Goal: Task Accomplishment & Management: Complete application form

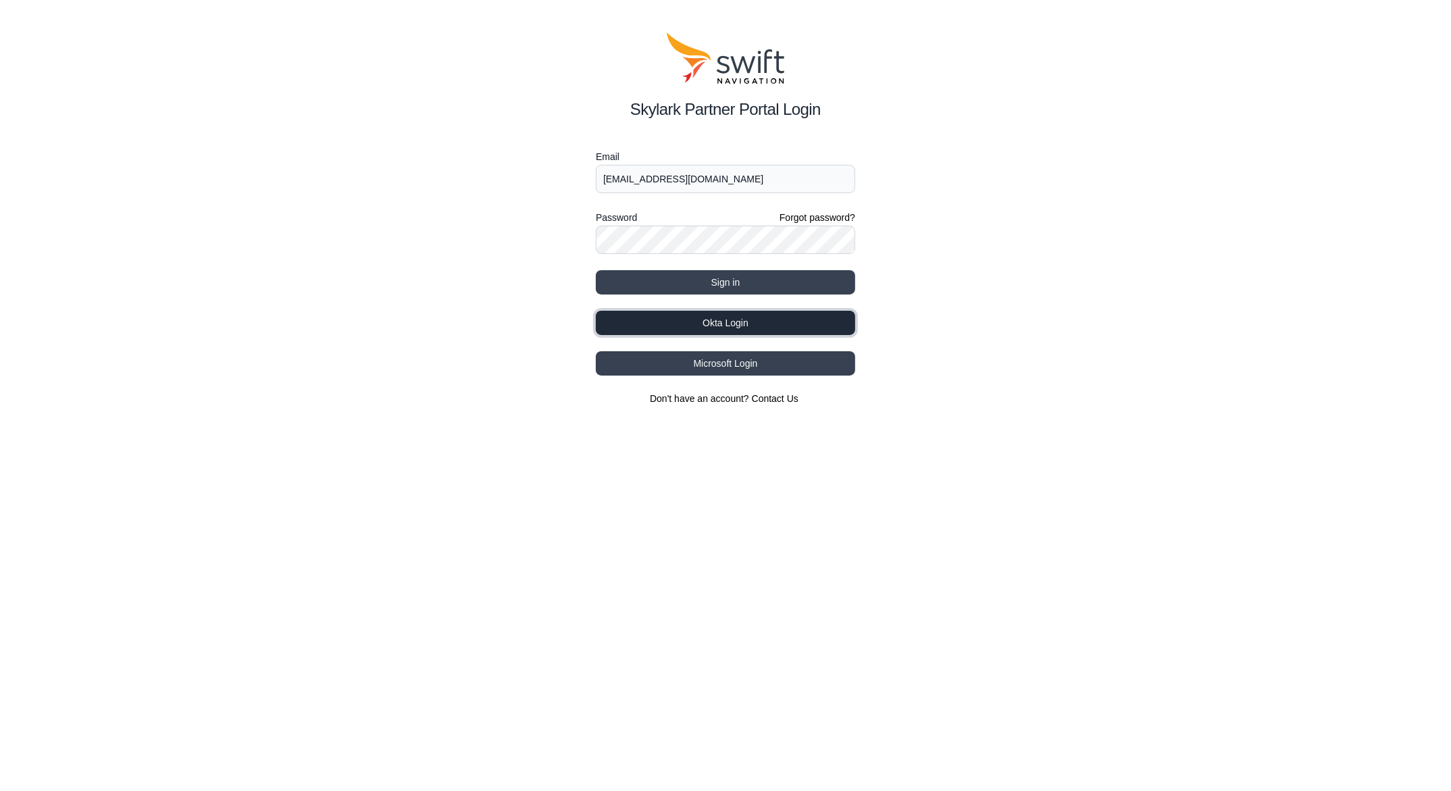
click at [723, 322] on button "Okta Login" at bounding box center [725, 323] width 259 height 24
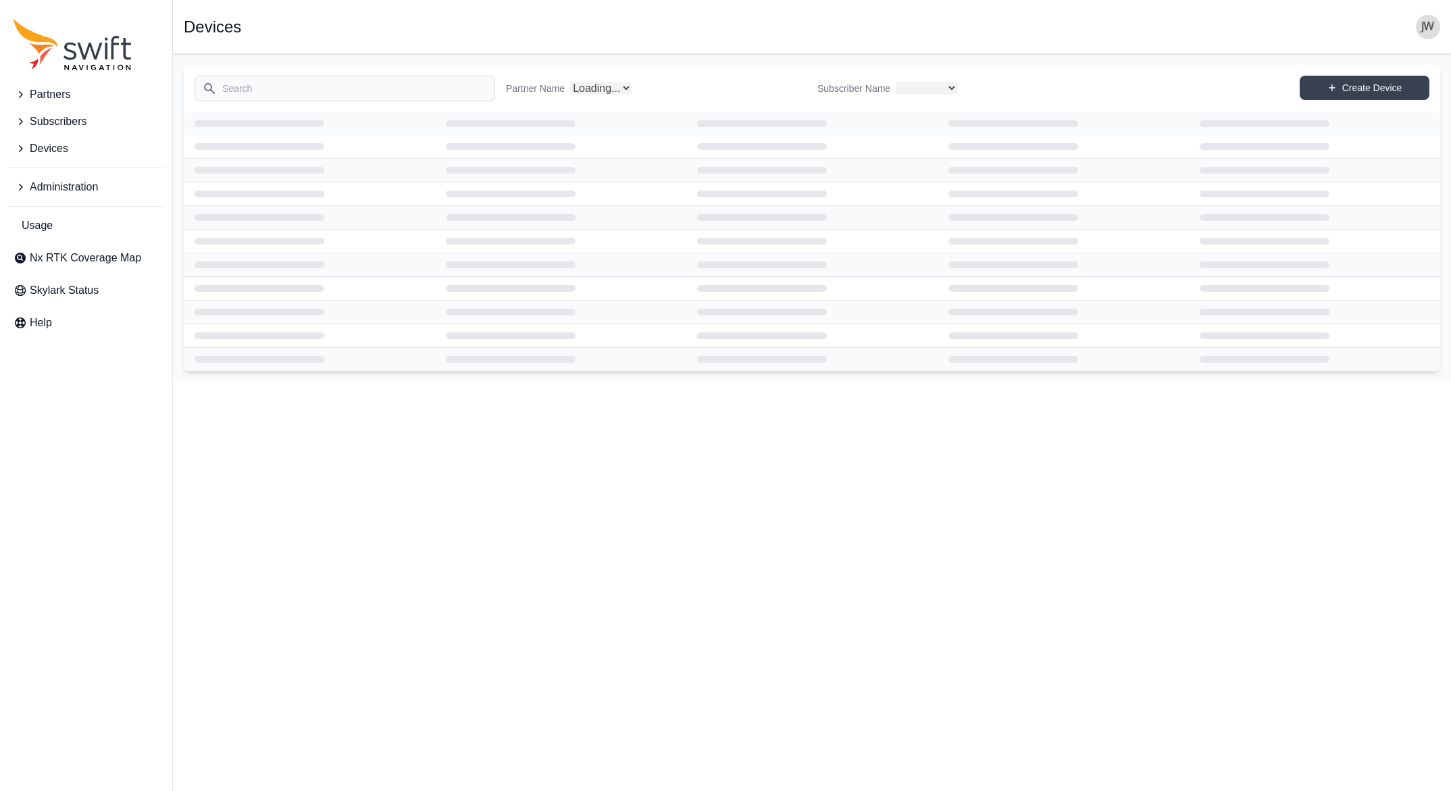
select select
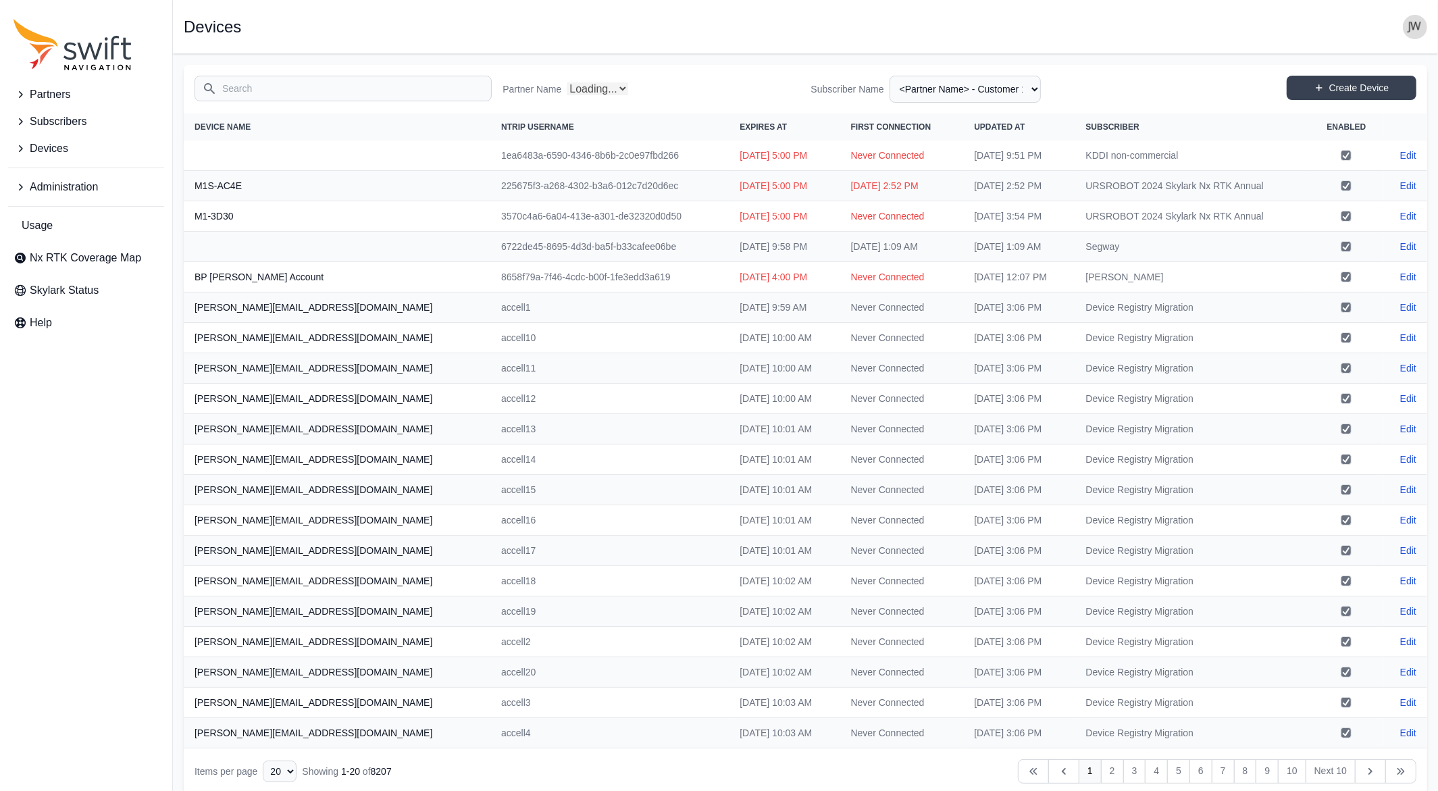
select select "Partner Name"
click at [82, 184] on span "Administration" at bounding box center [64, 187] width 68 height 16
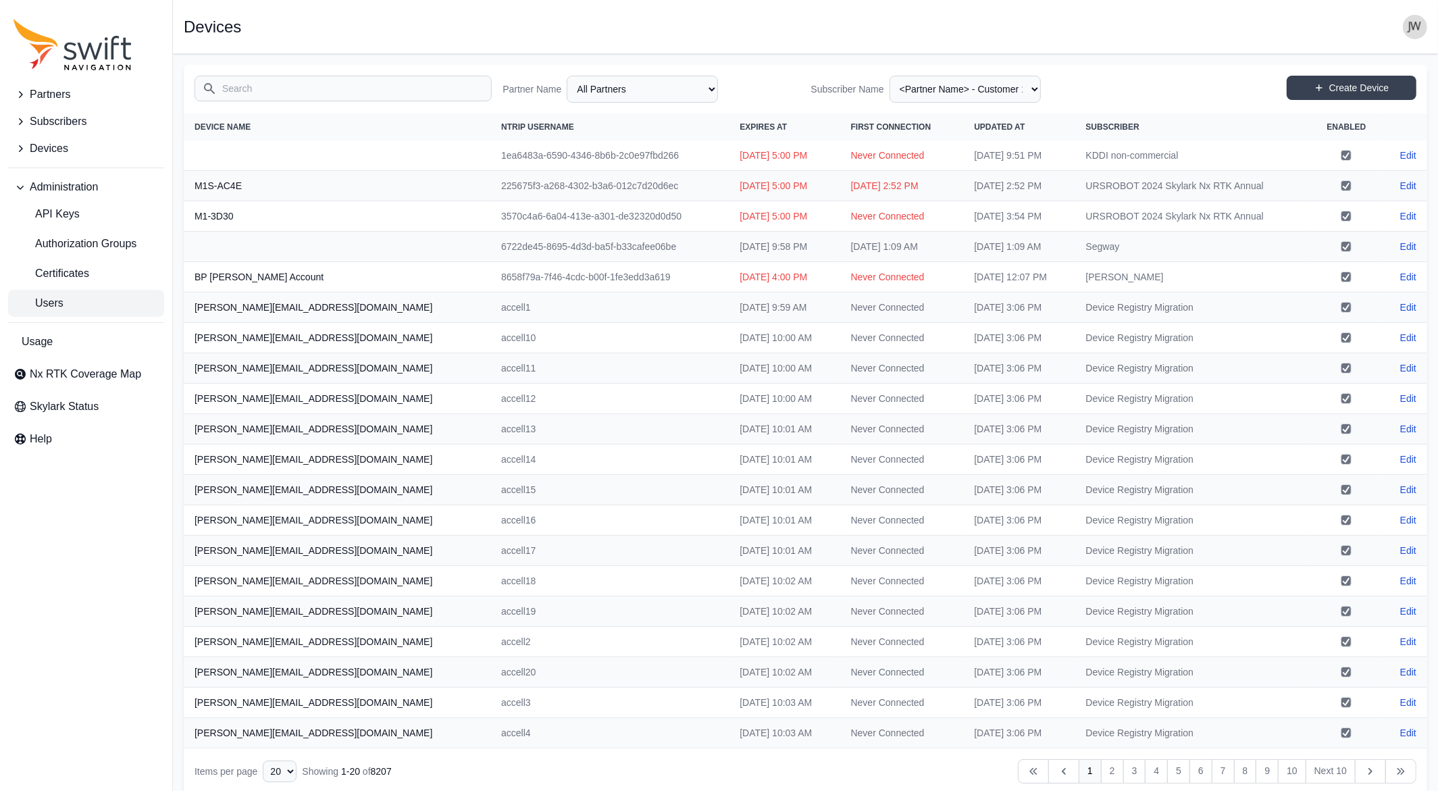
click at [61, 305] on span "Users" at bounding box center [39, 303] width 50 height 16
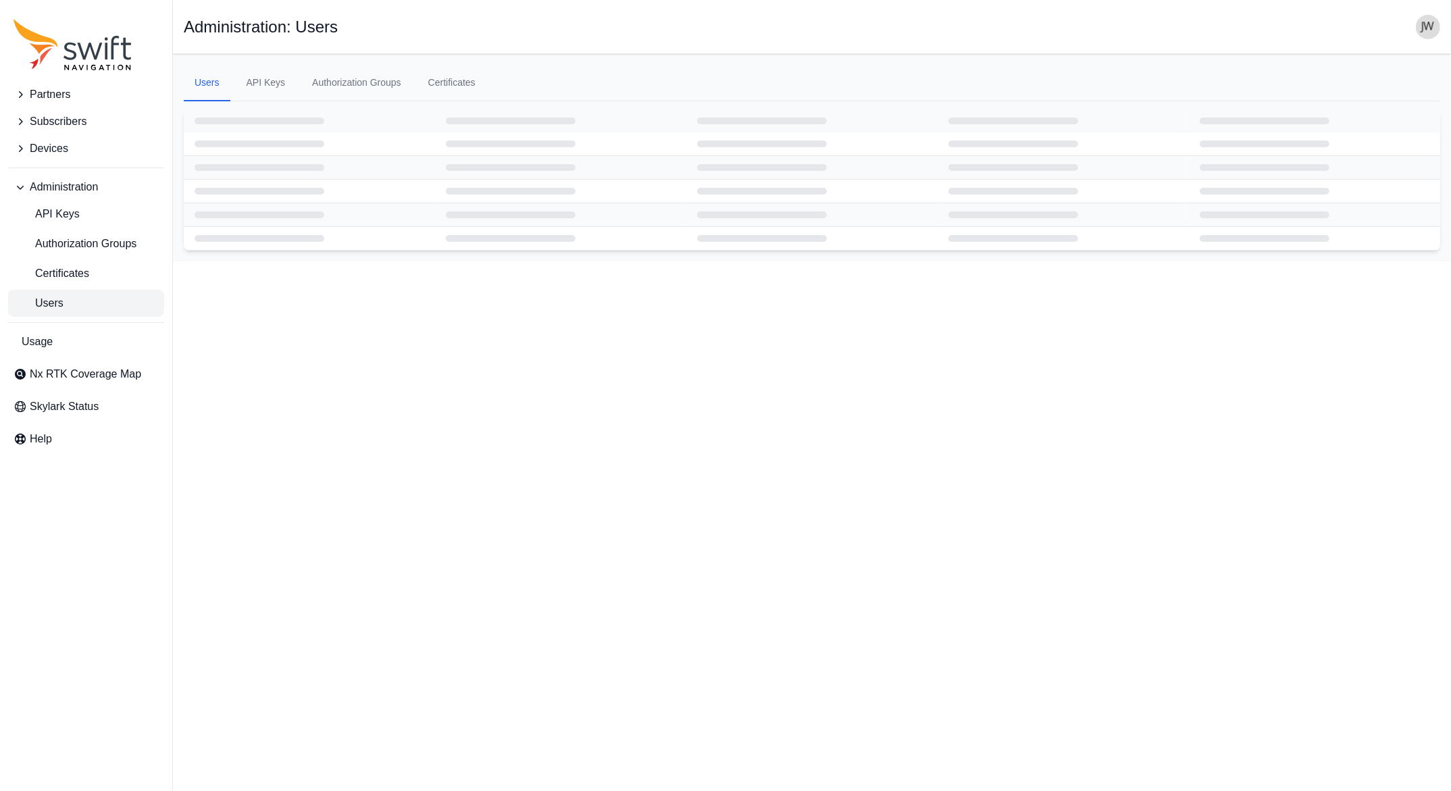
select select "ab3272ce-40d0-4c94-a524-96a758ab755c"
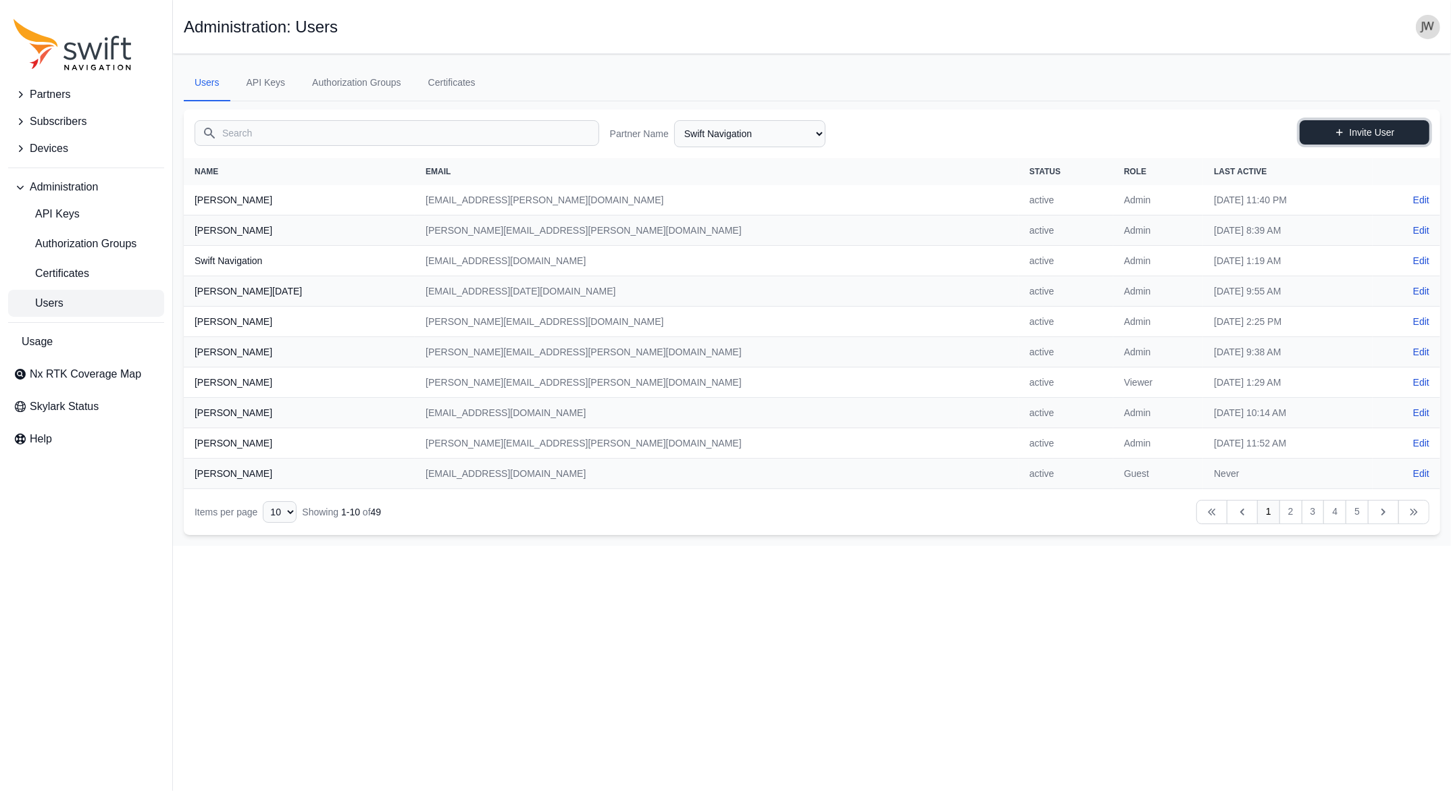
click at [1342, 126] on link "Invite User" at bounding box center [1365, 132] width 130 height 24
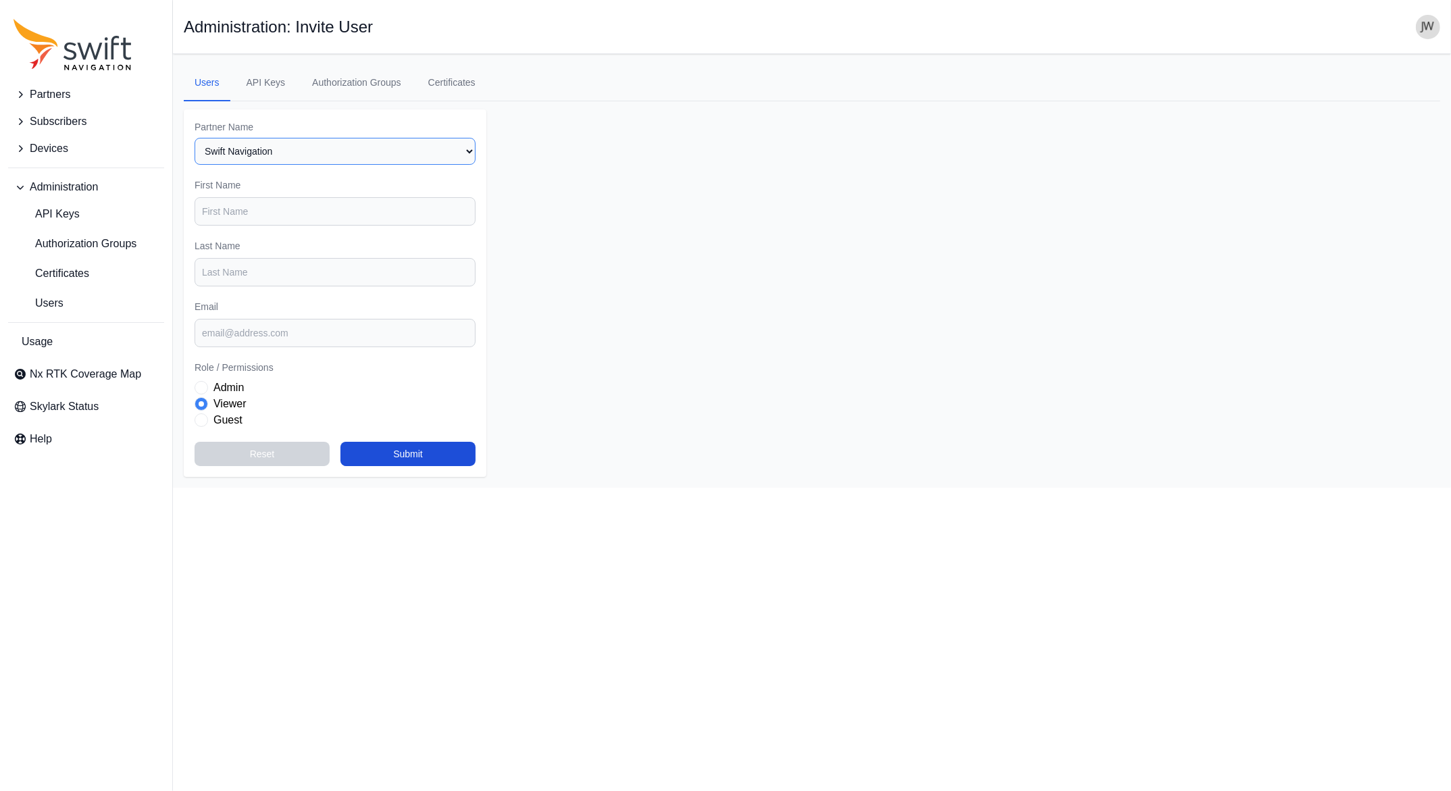
click at [195, 138] on select "Select a Partner AlpsAlpine Asensing Bad Elf Bench Mark Equipment & Supplies In…" at bounding box center [335, 151] width 281 height 27
select select "00c9b4e0-2a31-4269-8422-2b6f2d5bb8eb"
click option "MRZ Solutions" at bounding box center [0, 0] width 0 height 0
click at [277, 212] on input "First Name" at bounding box center [335, 211] width 281 height 28
type input "[PERSON_NAME]"
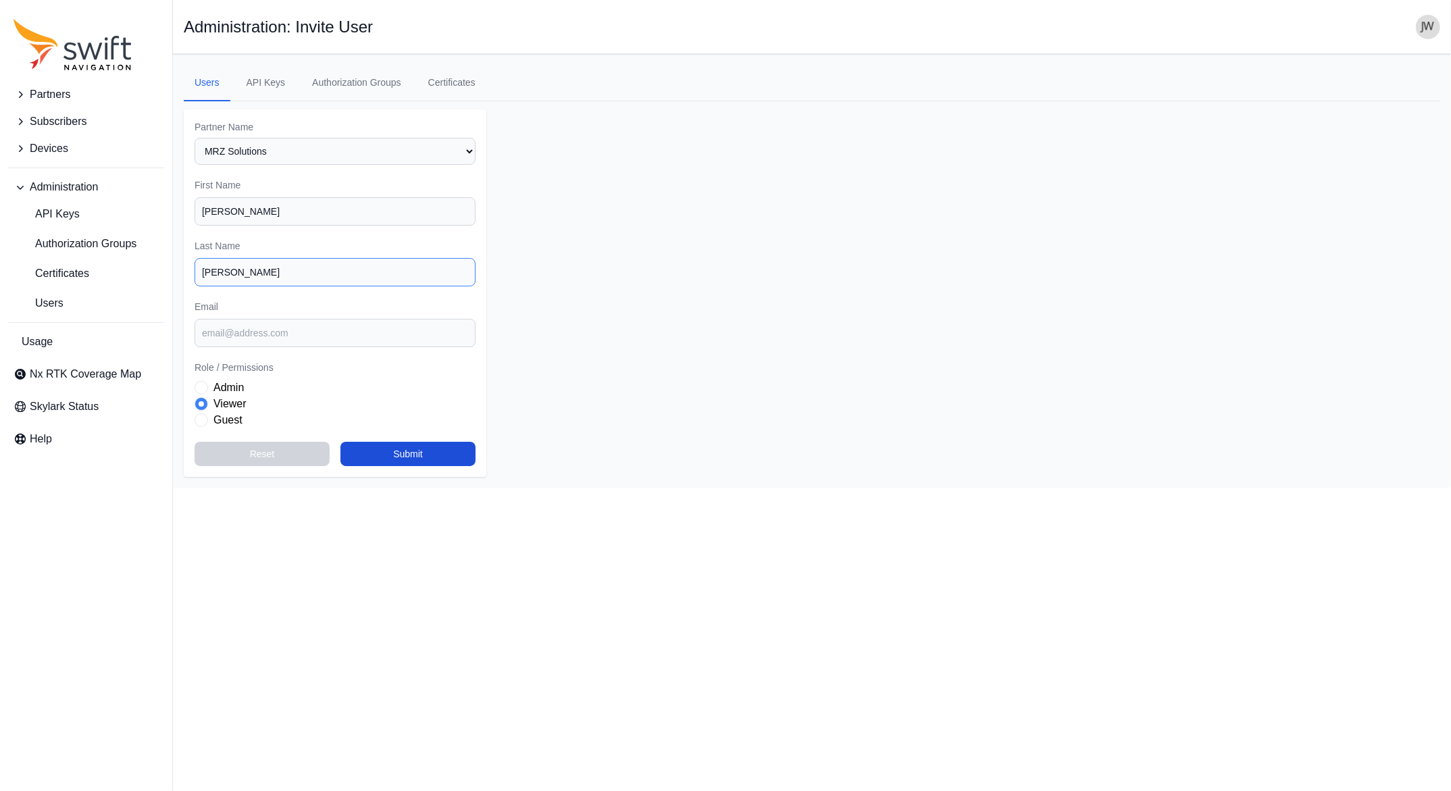
type input "[PERSON_NAME]"
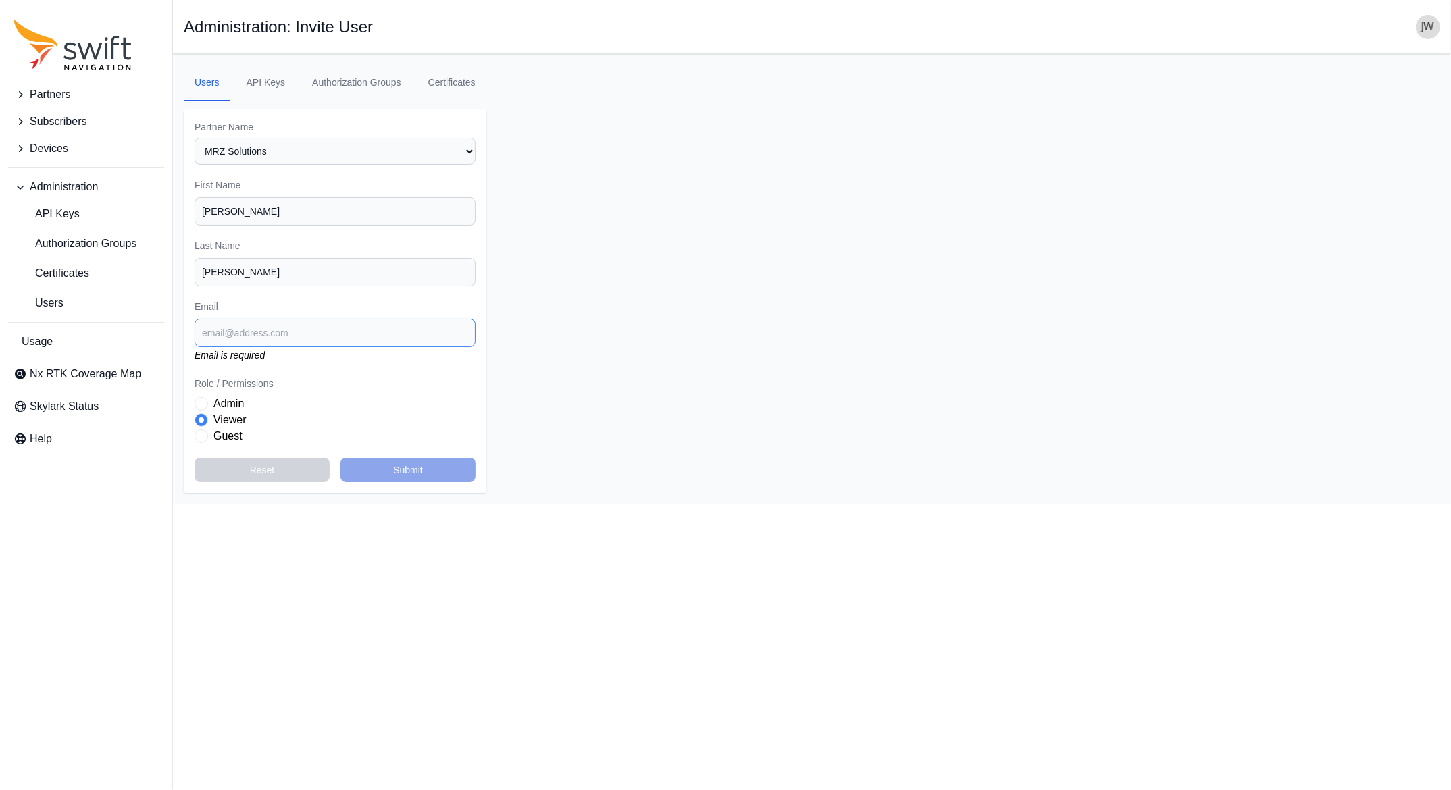
click at [248, 336] on input "Email" at bounding box center [335, 333] width 281 height 28
paste input "[PERSON_NAME][EMAIL_ADDRESS][DOMAIN_NAME]"
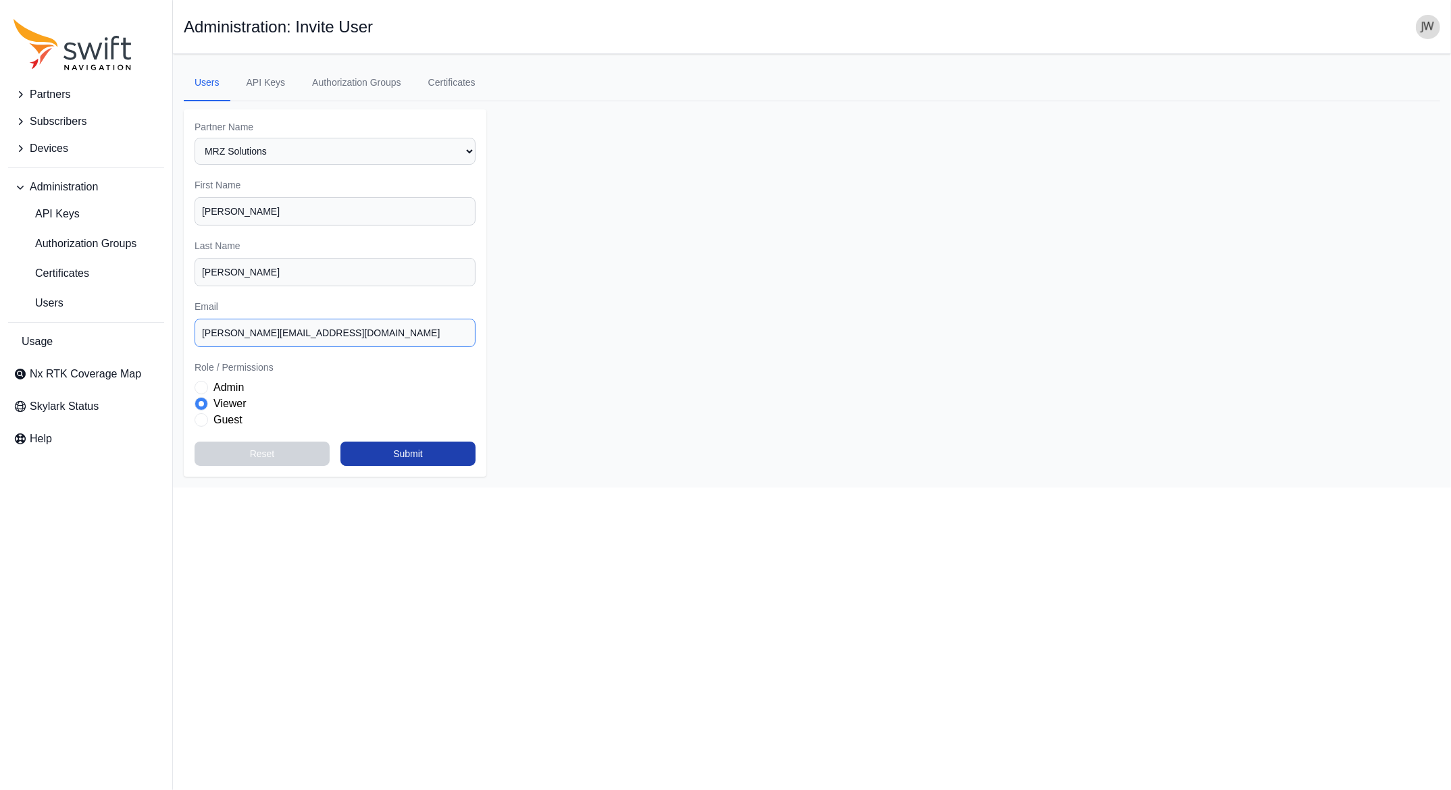
type input "[PERSON_NAME][EMAIL_ADDRESS][DOMAIN_NAME]"
click at [416, 455] on button "Submit" at bounding box center [407, 454] width 135 height 24
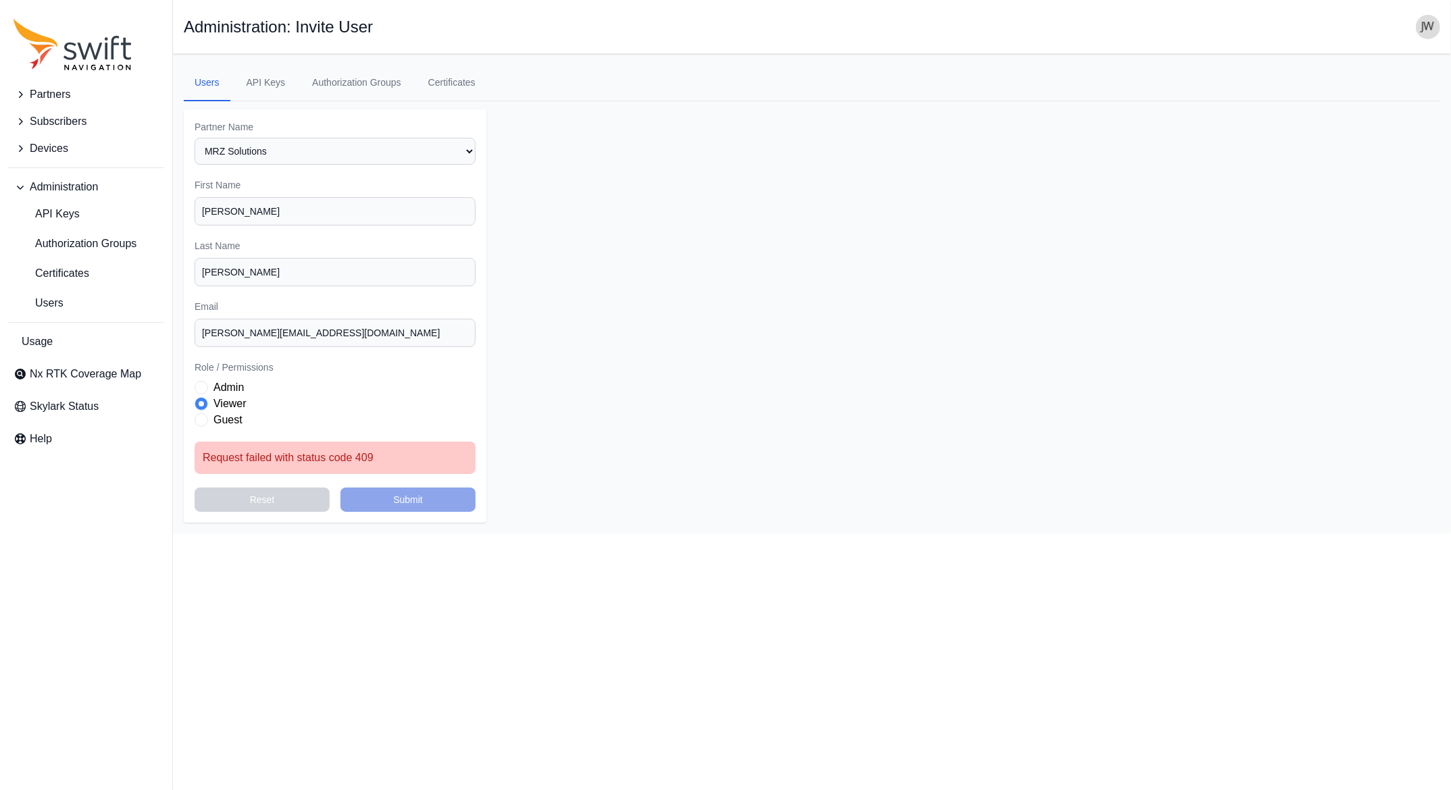
click at [78, 186] on span "Administration" at bounding box center [64, 187] width 68 height 16
click at [44, 96] on span "Partners" at bounding box center [50, 94] width 41 height 16
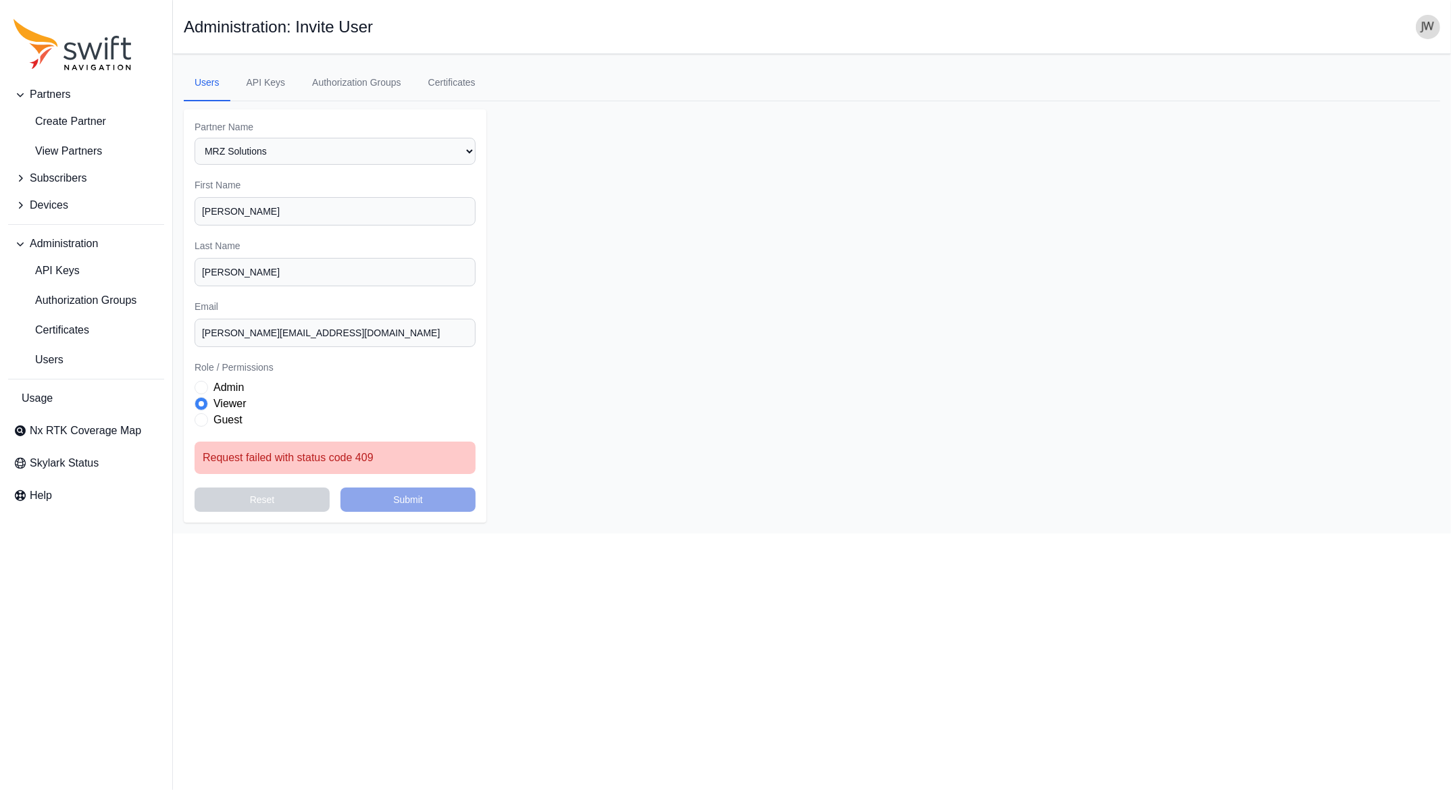
click at [758, 286] on main "Open sidebar Administration: Invite User Users API Keys Authorization Groups Ce…" at bounding box center [812, 294] width 1278 height 480
click at [58, 293] on span "Authorization Groups" at bounding box center [75, 300] width 123 height 16
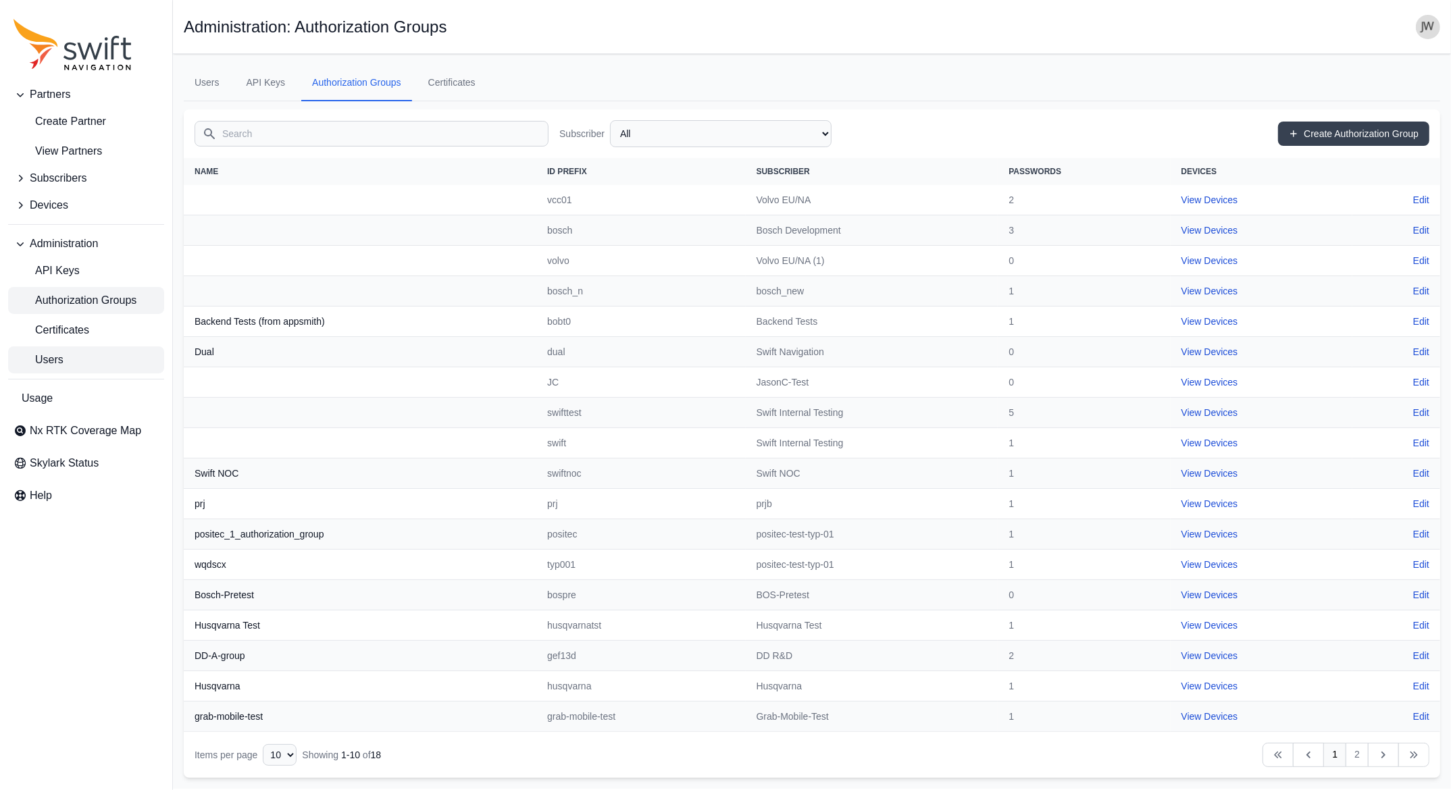
click at [54, 356] on span "Users" at bounding box center [39, 360] width 50 height 16
select select "ab3272ce-40d0-4c94-a524-96a758ab755c"
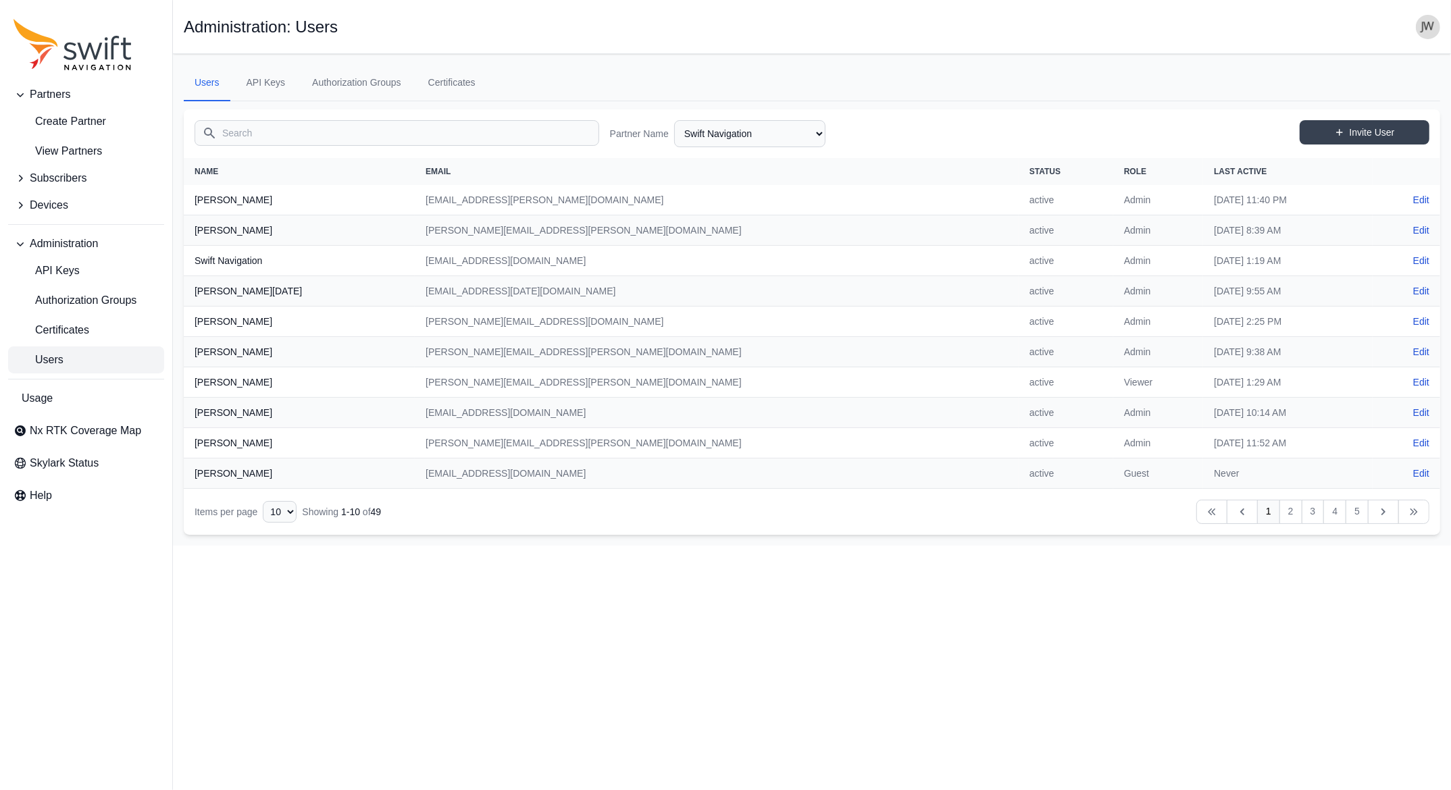
click at [42, 357] on span "Users" at bounding box center [39, 360] width 50 height 16
click at [674, 120] on select "AlpsAlpine Asensing Bad Elf Bench Mark Equipment & Supplies Inc. Benchmark Tool…" at bounding box center [749, 133] width 151 height 27
click at [330, 136] on input "Search" at bounding box center [397, 133] width 405 height 26
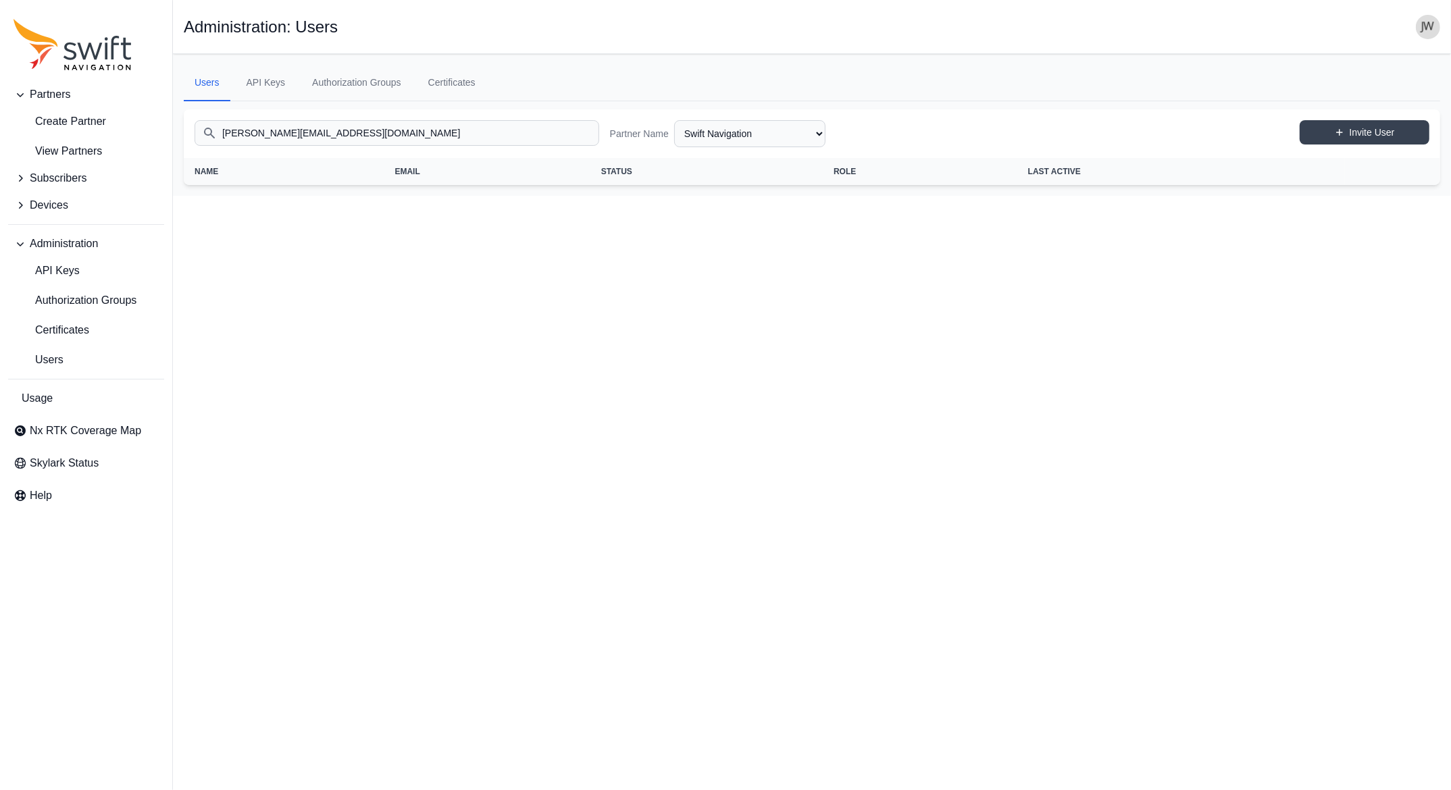
click at [517, 137] on input "[PERSON_NAME][EMAIL_ADDRESS][DOMAIN_NAME]" at bounding box center [397, 133] width 405 height 26
type input "[PERSON_NAME][EMAIL_ADDRESS][DOMAIN_NAME]"
click at [674, 120] on select "AlpsAlpine Asensing Bad Elf Bench Mark Equipment & Supplies Inc. Benchmark Tool…" at bounding box center [749, 133] width 151 height 27
click option "MRZ Solutions" at bounding box center [0, 0] width 0 height 0
select select "00c9b4e0-2a31-4269-8422-2b6f2d5bb8eb"
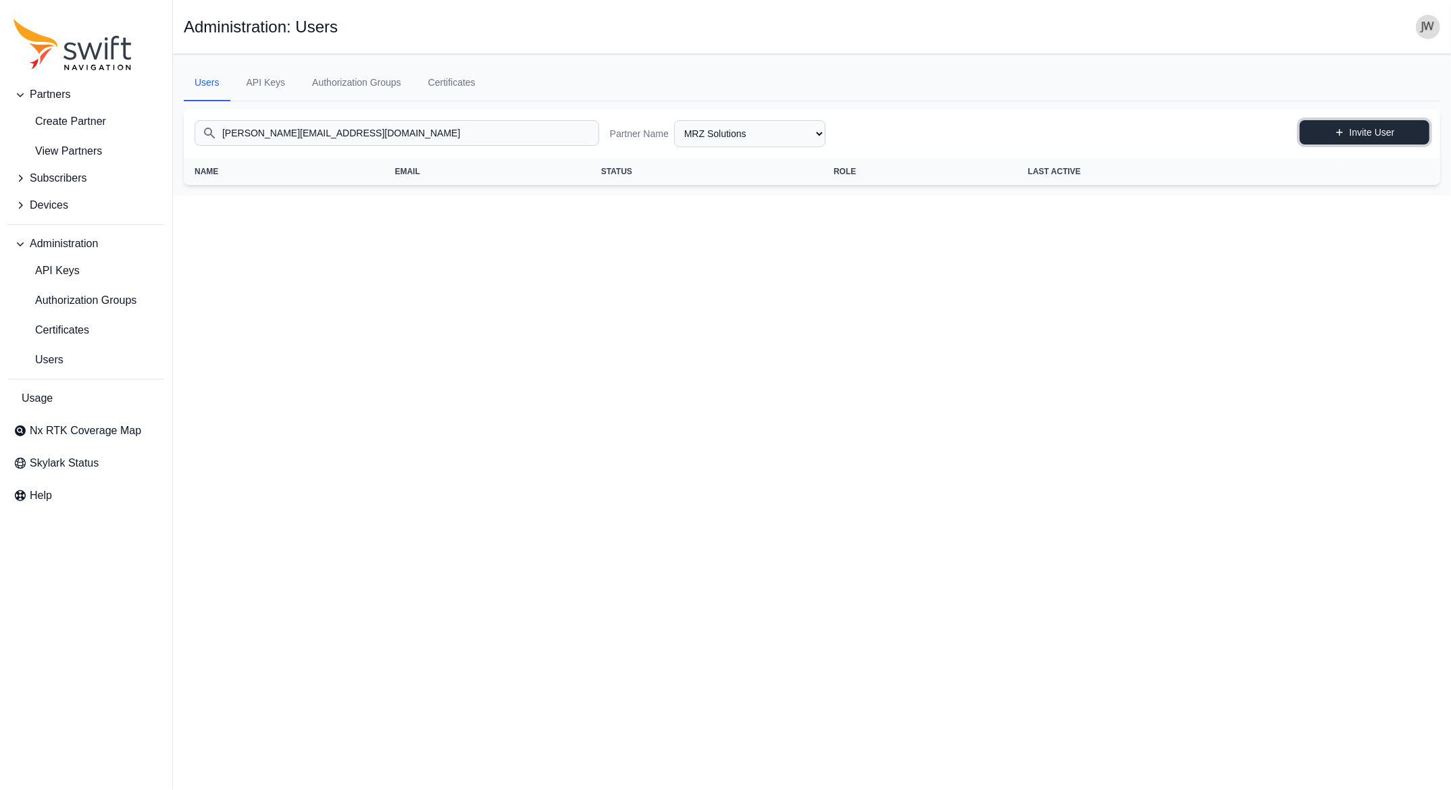
click at [1358, 134] on link "Invite User" at bounding box center [1365, 132] width 130 height 24
select select "00c9b4e0-2a31-4269-8422-2b6f2d5bb8eb"
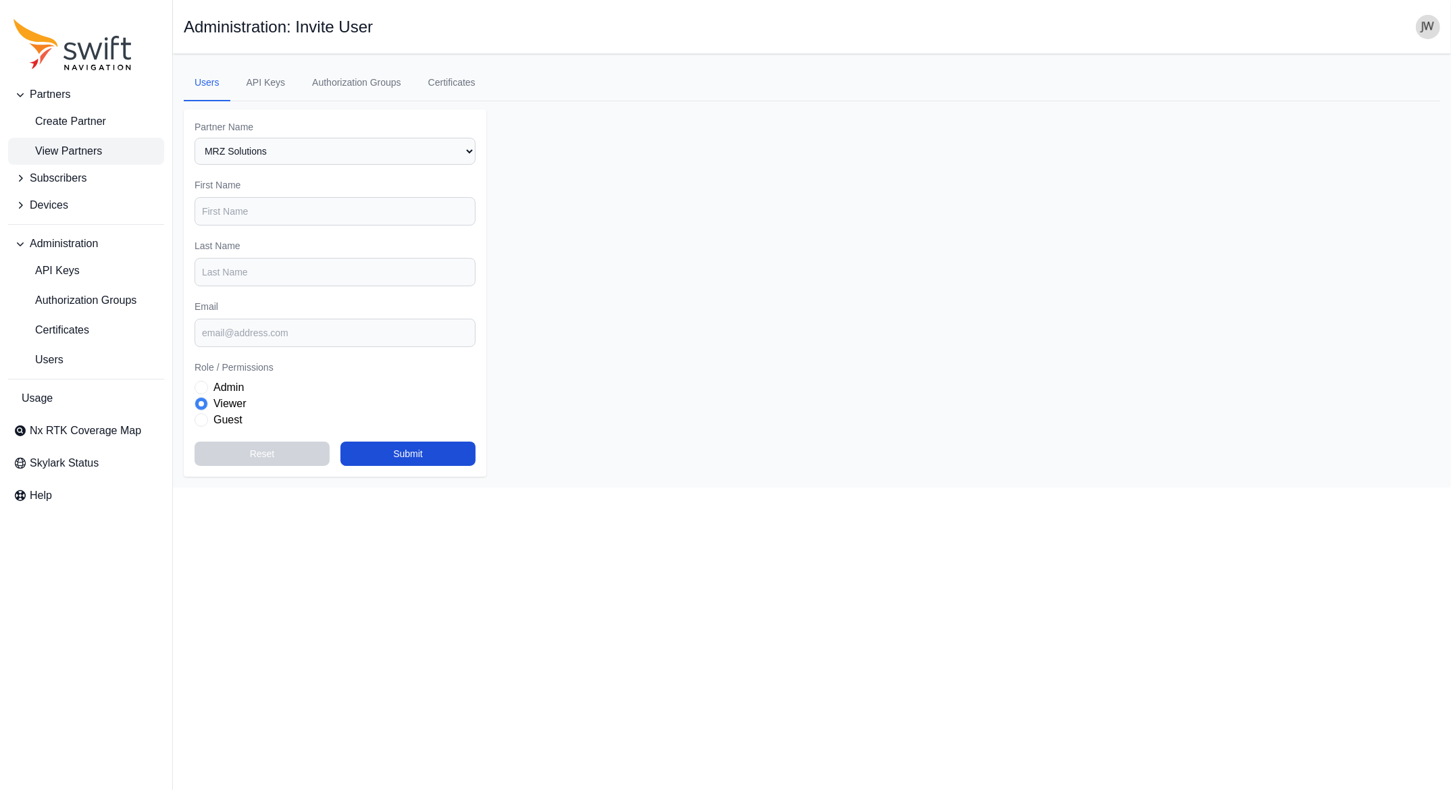
click at [93, 152] on span "View Partners" at bounding box center [58, 151] width 88 height 16
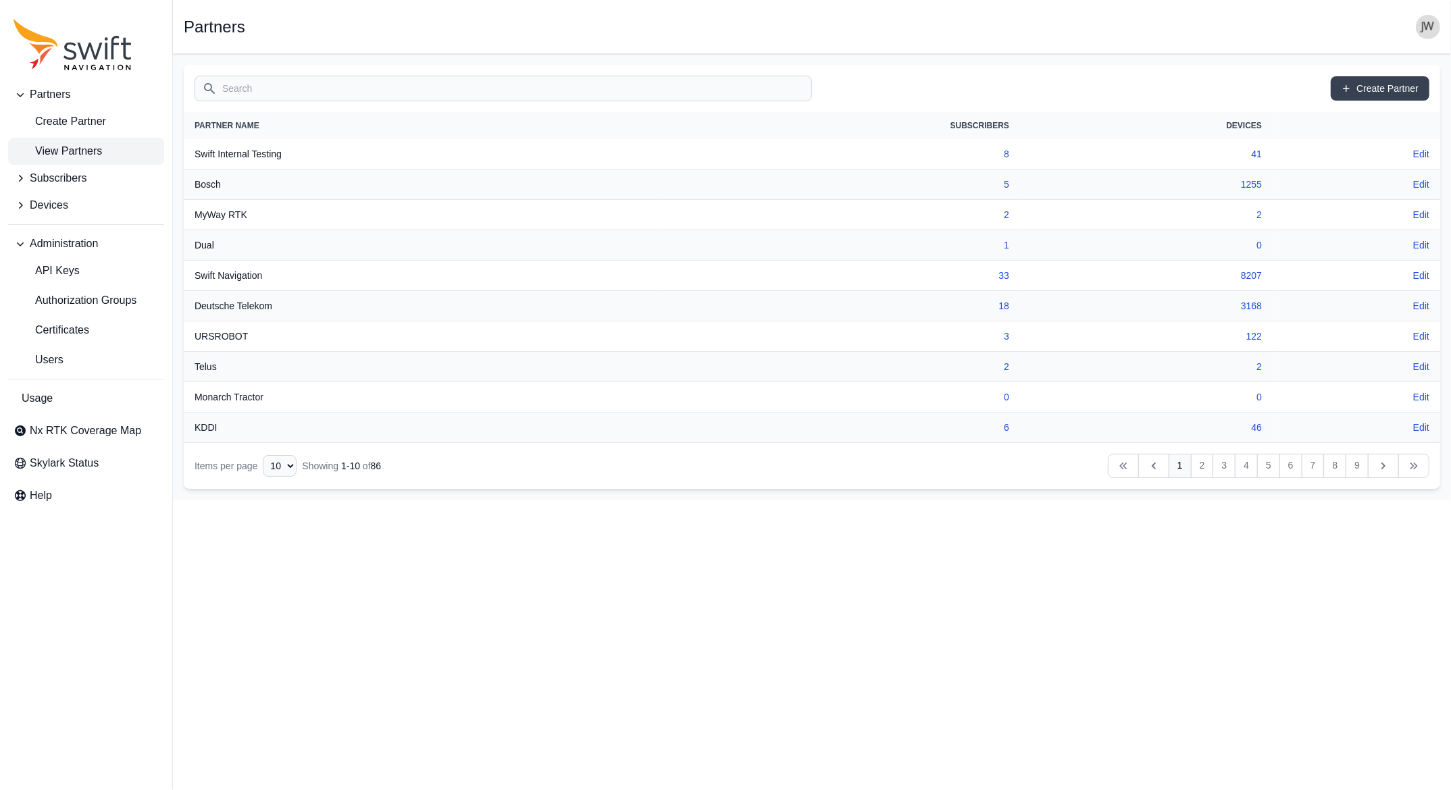
click at [52, 202] on span "Devices" at bounding box center [49, 205] width 38 height 16
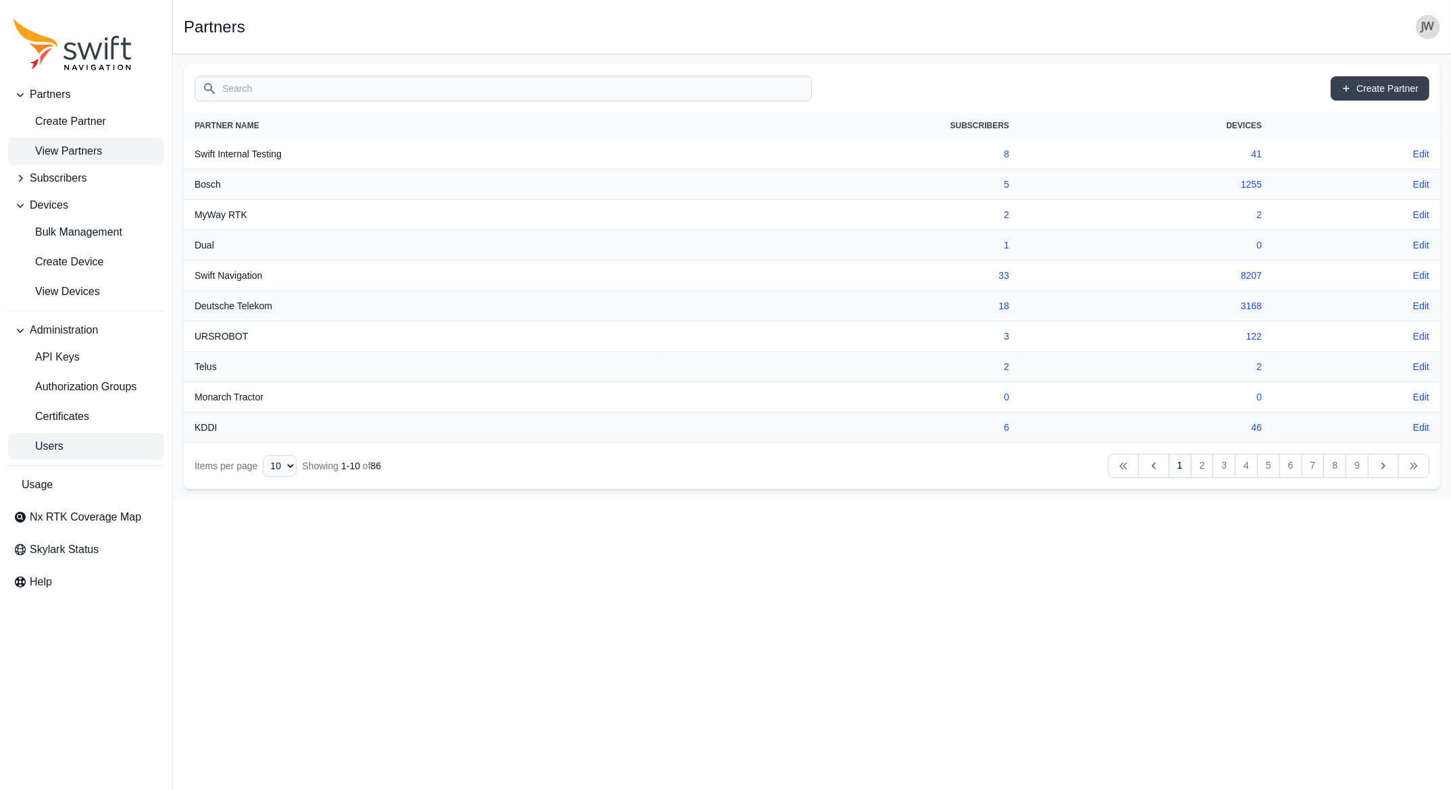
click at [49, 440] on span "Users" at bounding box center [39, 446] width 50 height 16
select select "ab3272ce-40d0-4c94-a524-96a758ab755c"
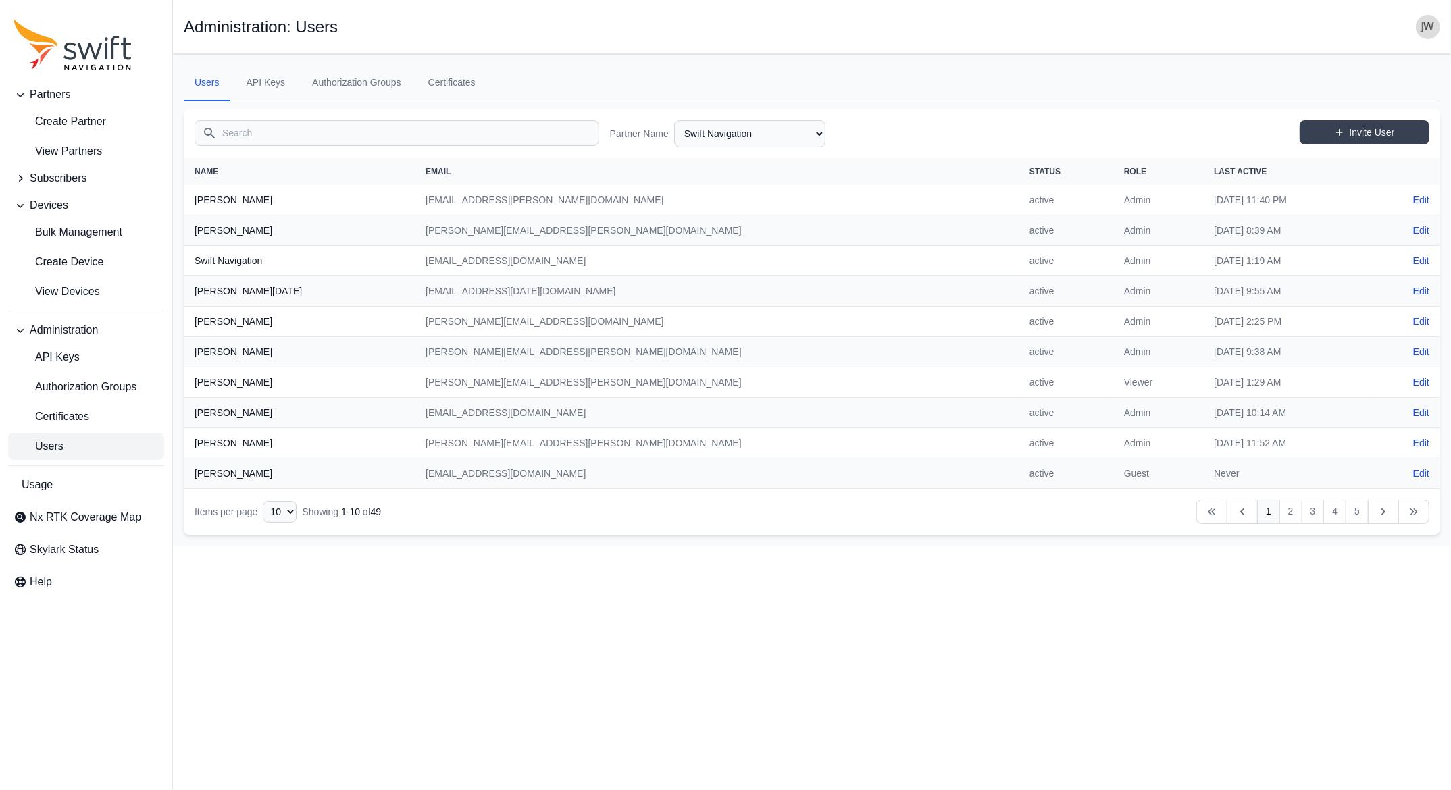
click at [385, 126] on input "Search" at bounding box center [397, 133] width 405 height 26
type input "z"
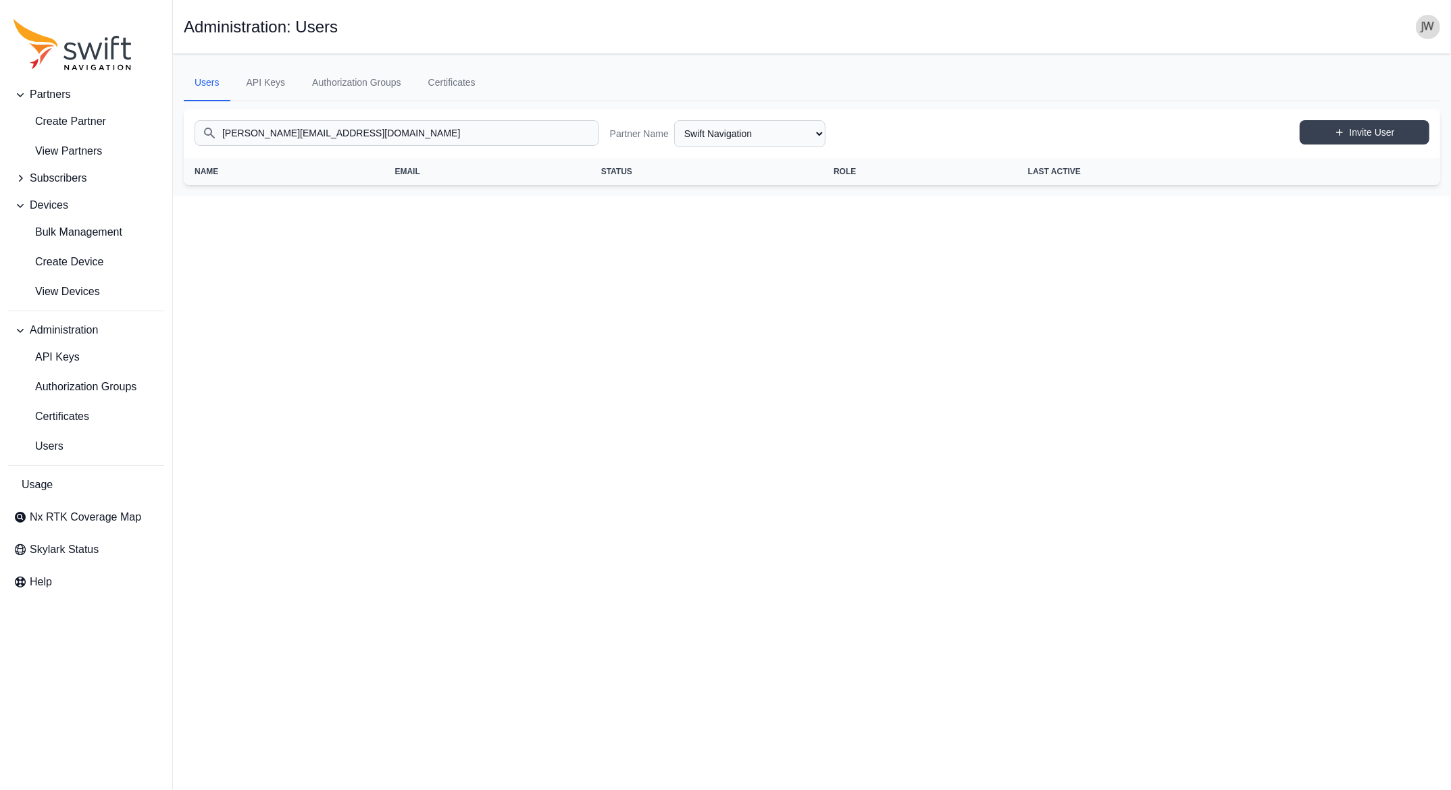
type input "[PERSON_NAME][EMAIL_ADDRESS][DOMAIN_NAME]"
click at [674, 120] on select "AlpsAlpine Asensing Bad Elf Bench Mark Equipment & Supplies Inc. Benchmark Tool…" at bounding box center [749, 133] width 151 height 27
click at [58, 444] on span "Users" at bounding box center [39, 446] width 50 height 16
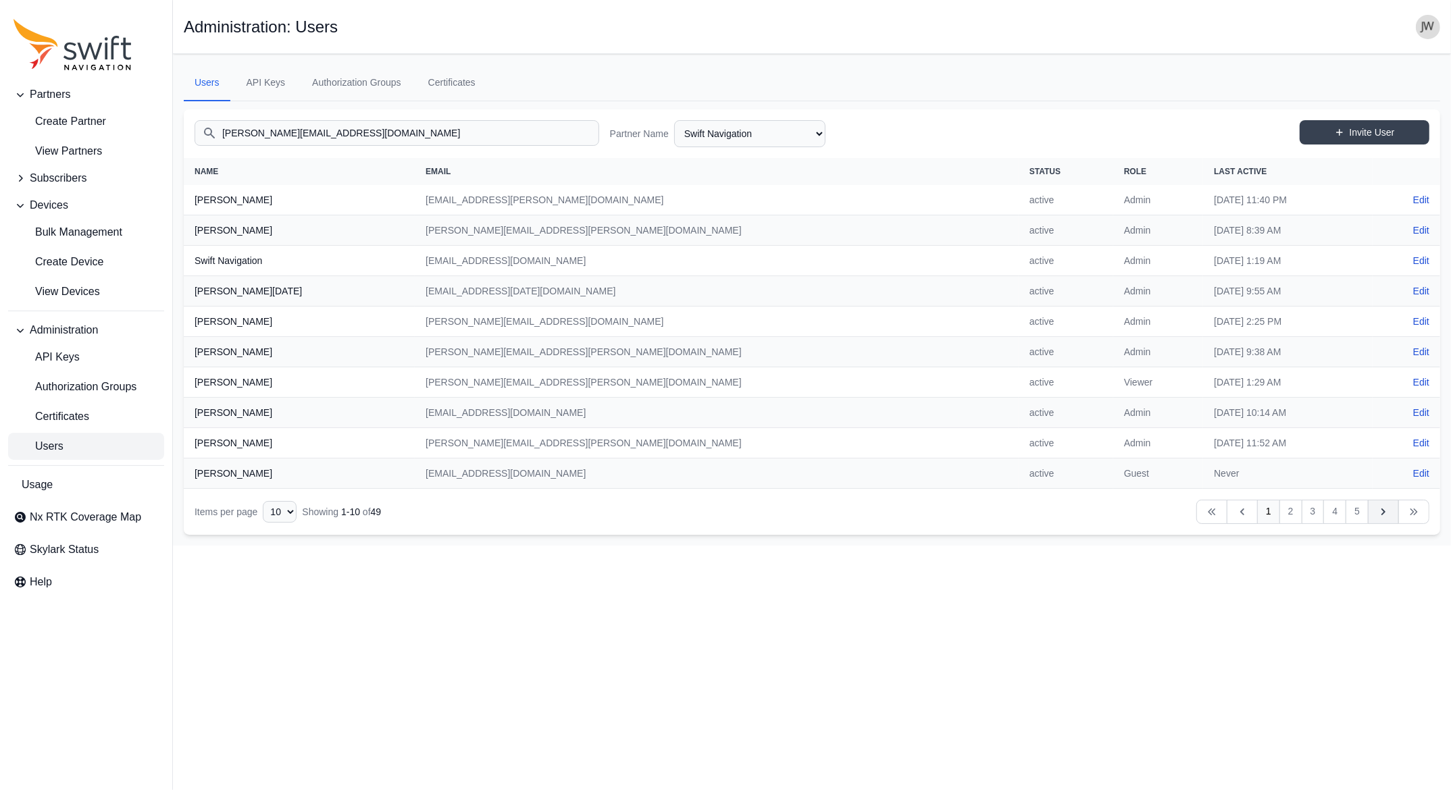
click at [1382, 514] on icon "Table navigation" at bounding box center [1384, 512] width 14 height 14
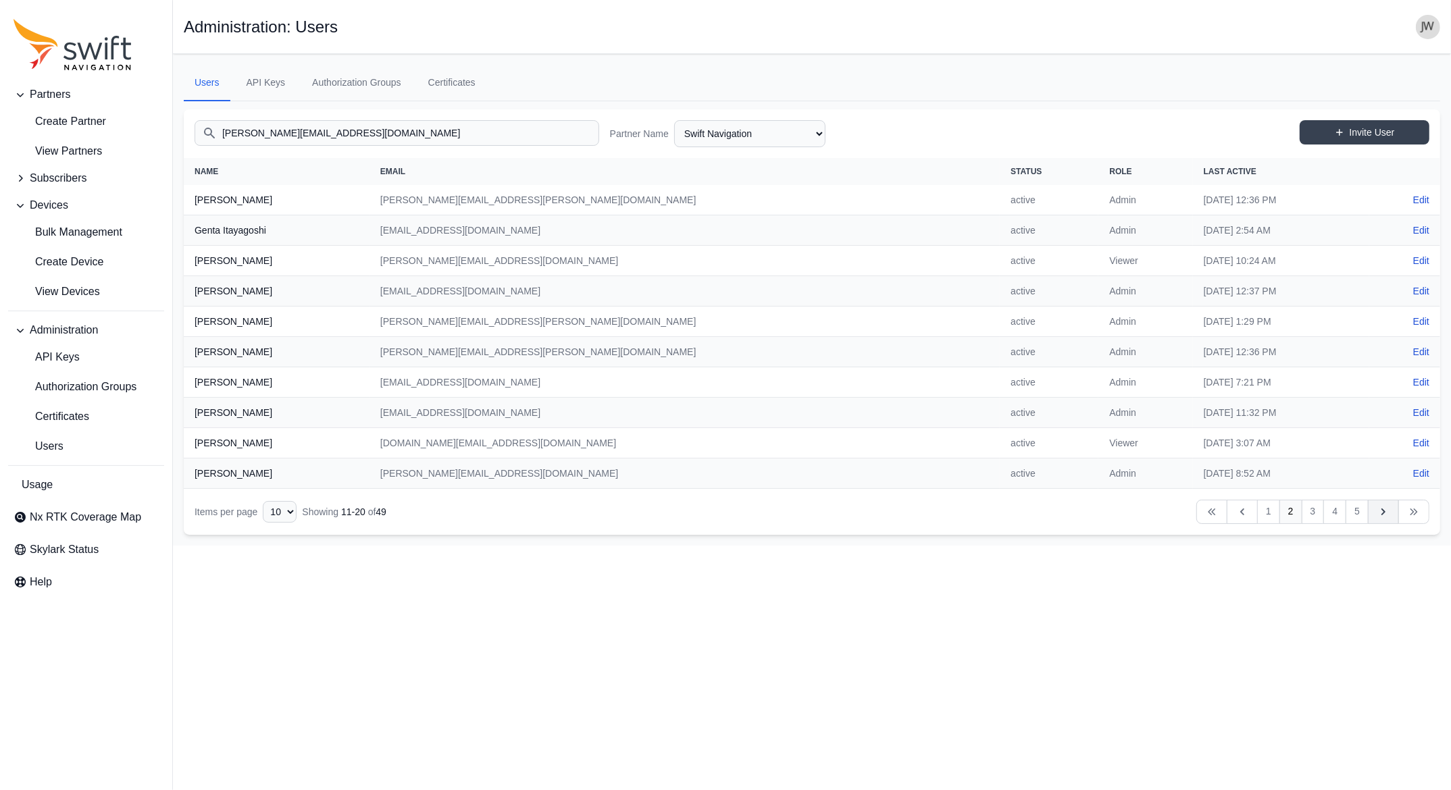
click at [1382, 514] on icon "Table navigation" at bounding box center [1384, 512] width 14 height 14
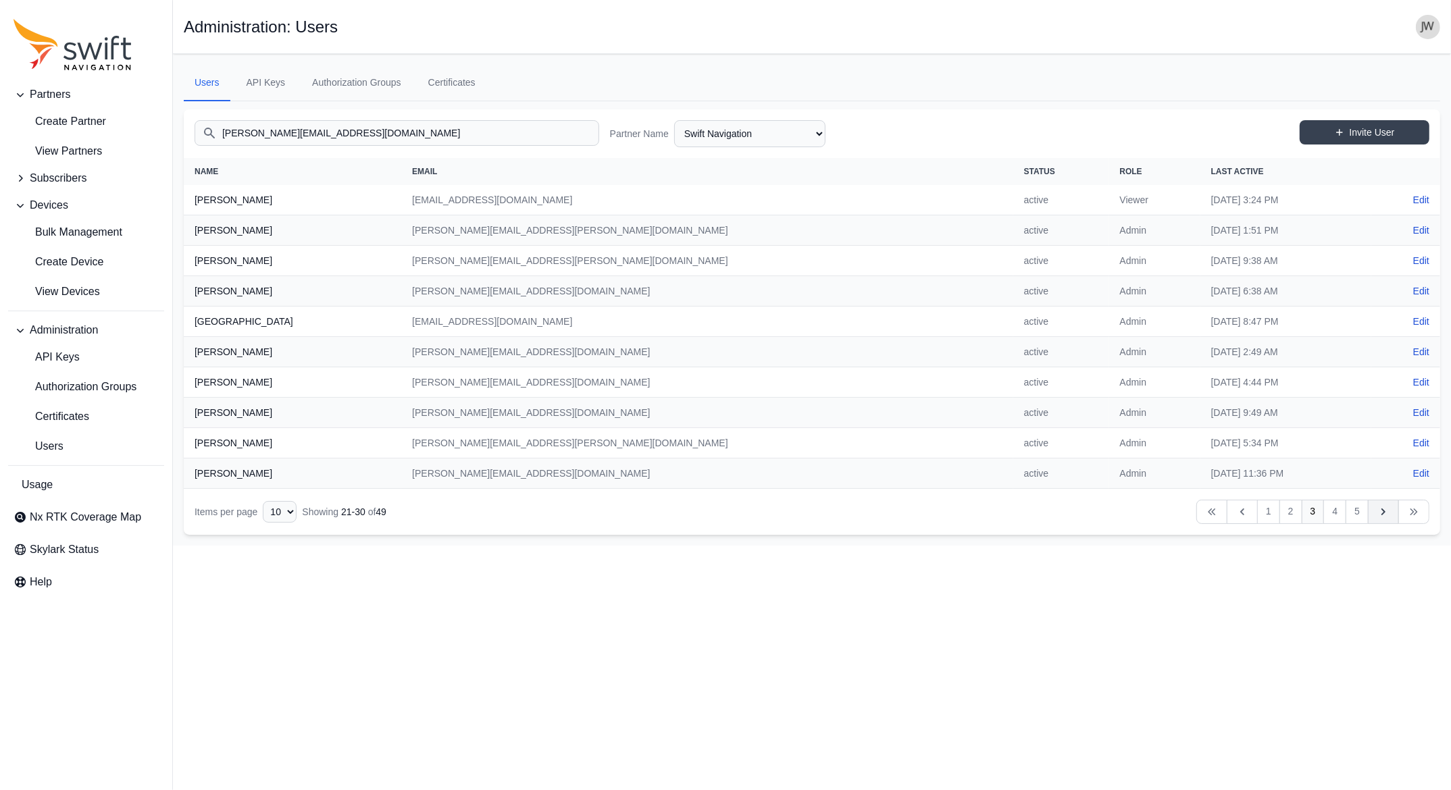
click at [1382, 514] on icon "Table navigation" at bounding box center [1384, 512] width 14 height 14
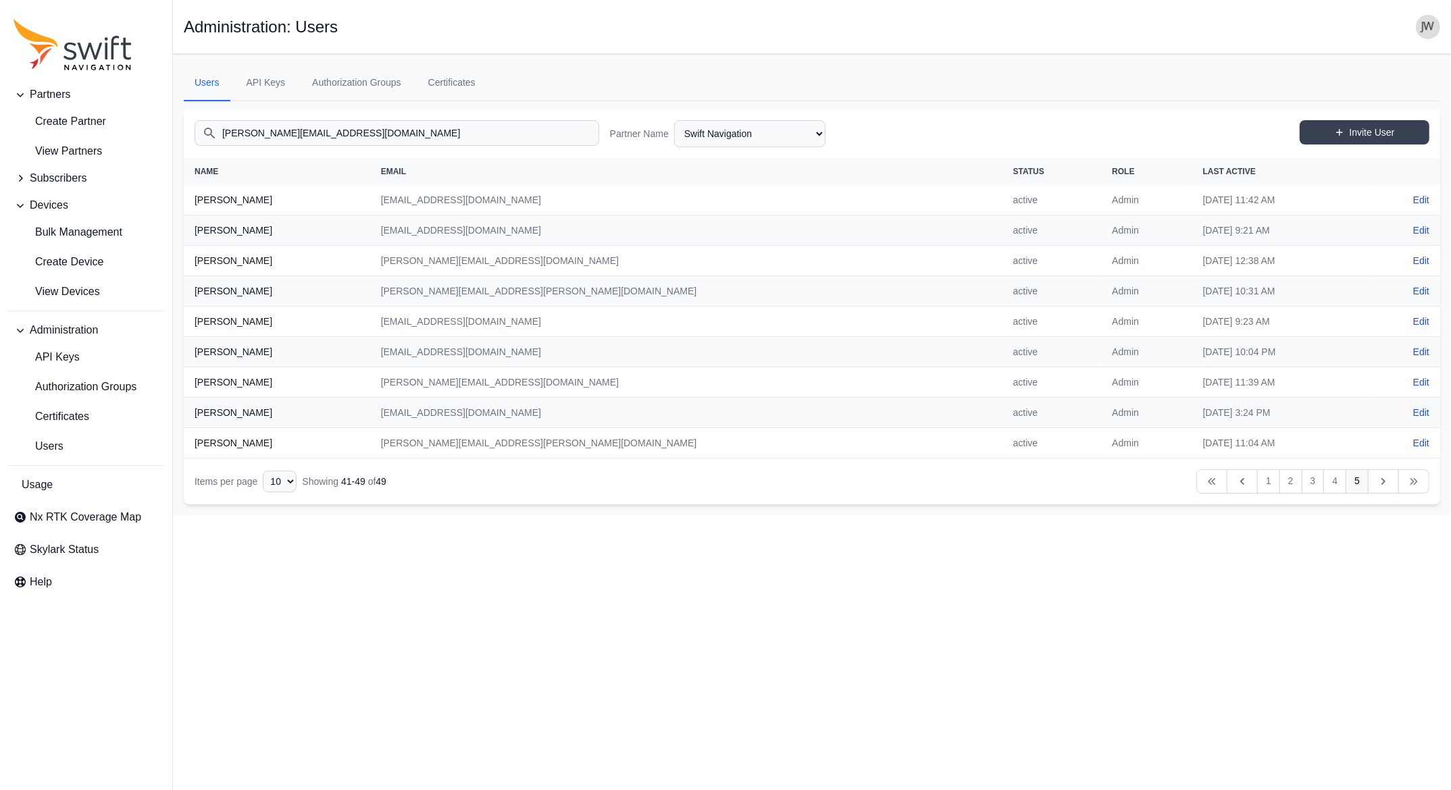
click at [1382, 514] on main "Open sidebar Administration: Users Users API Keys Authorization Groups Certific…" at bounding box center [812, 284] width 1278 height 461
click at [1383, 482] on icon "Table navigation" at bounding box center [1384, 482] width 14 height 14
click at [674, 120] on select "AlpsAlpine Asensing Bad Elf Bench Mark Equipment & Supplies Inc. Benchmark Tool…" at bounding box center [749, 133] width 151 height 27
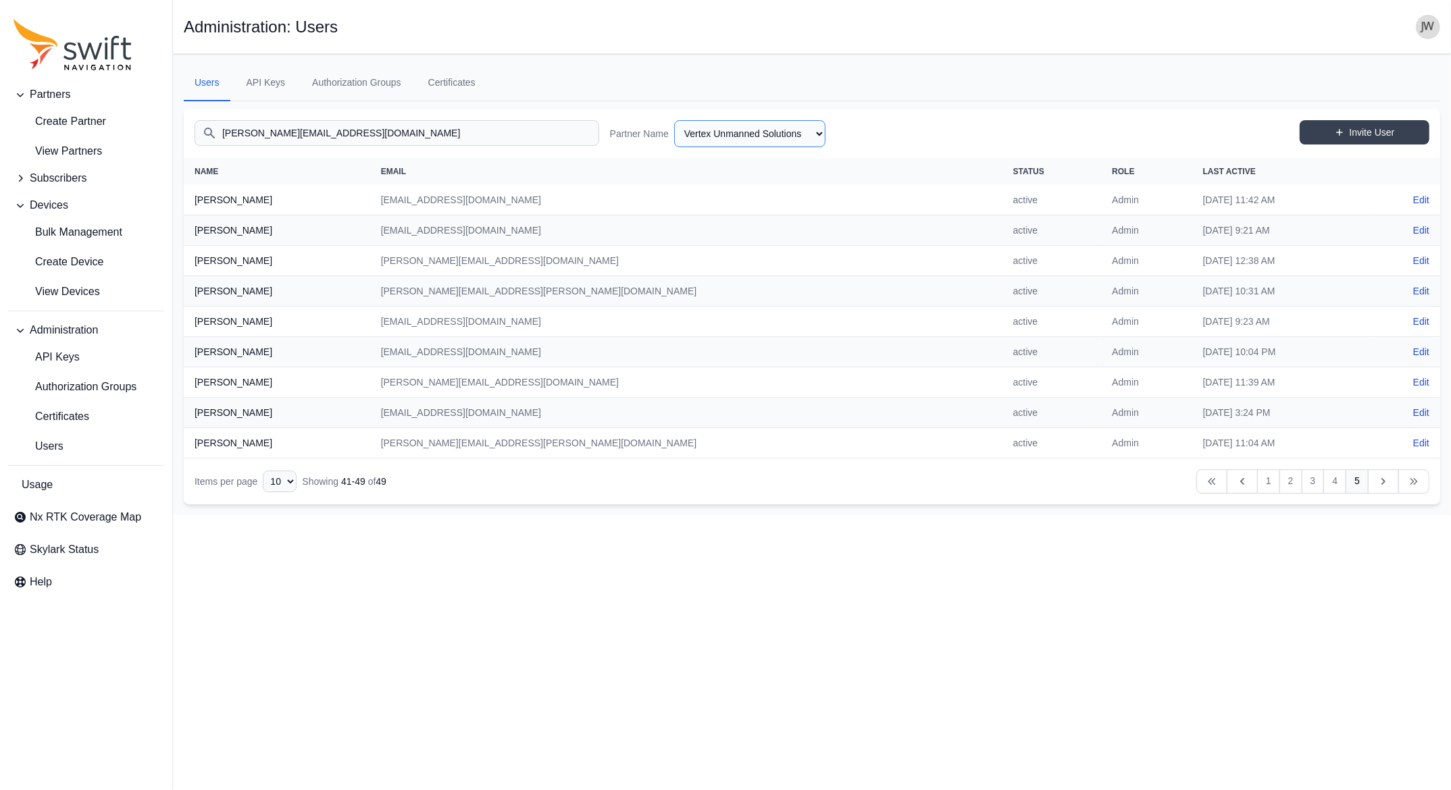
click option "Vertex Unmanned Solutions" at bounding box center [0, 0] width 0 height 0
select select "4dfbfa1b-d370-4022-bd0c-b6498ffbf2f5"
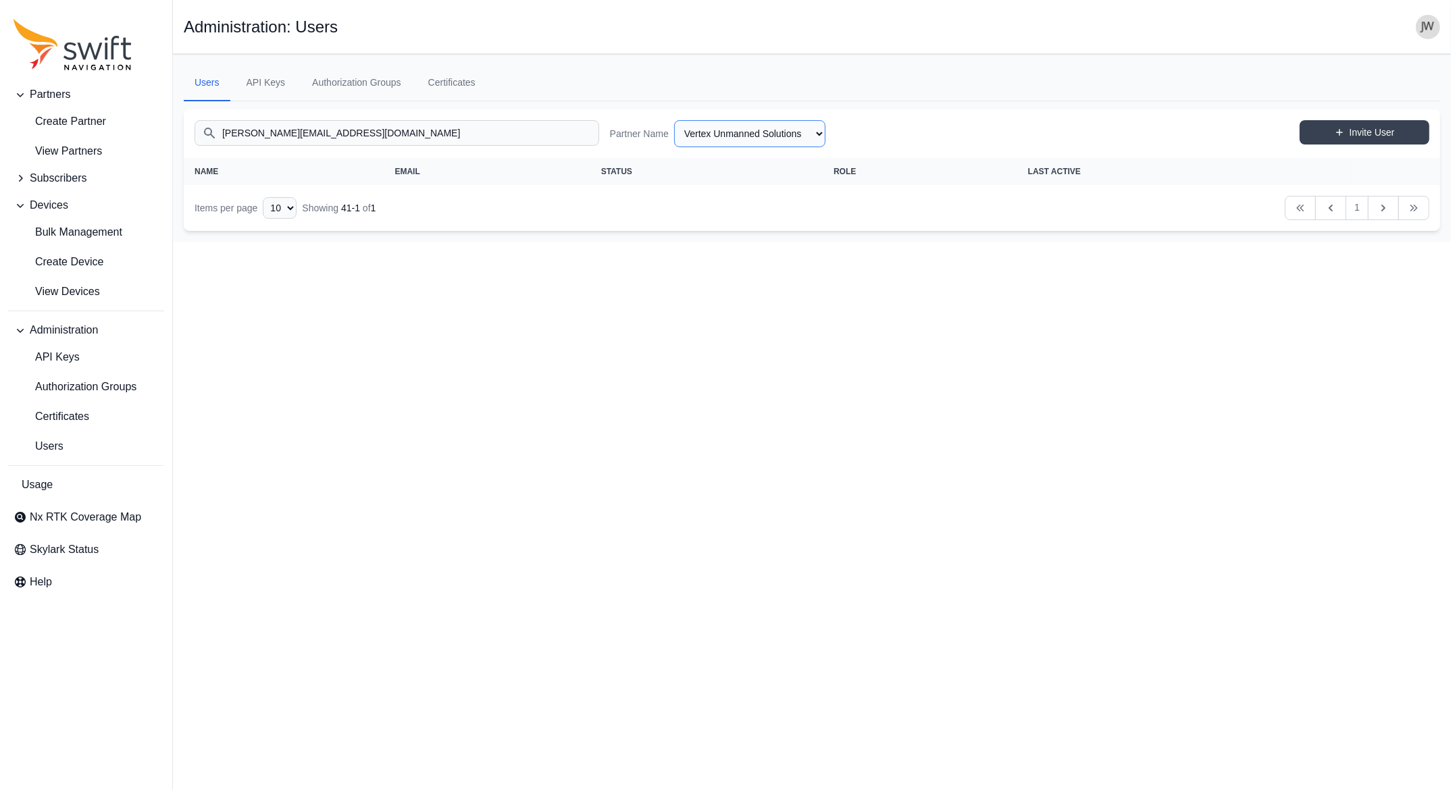
click at [674, 120] on select "AlpsAlpine Asensing Bad Elf Bench Mark Equipment & Supplies Inc. Benchmark Tool…" at bounding box center [749, 133] width 151 height 27
click at [62, 91] on span "Partners" at bounding box center [50, 94] width 41 height 16
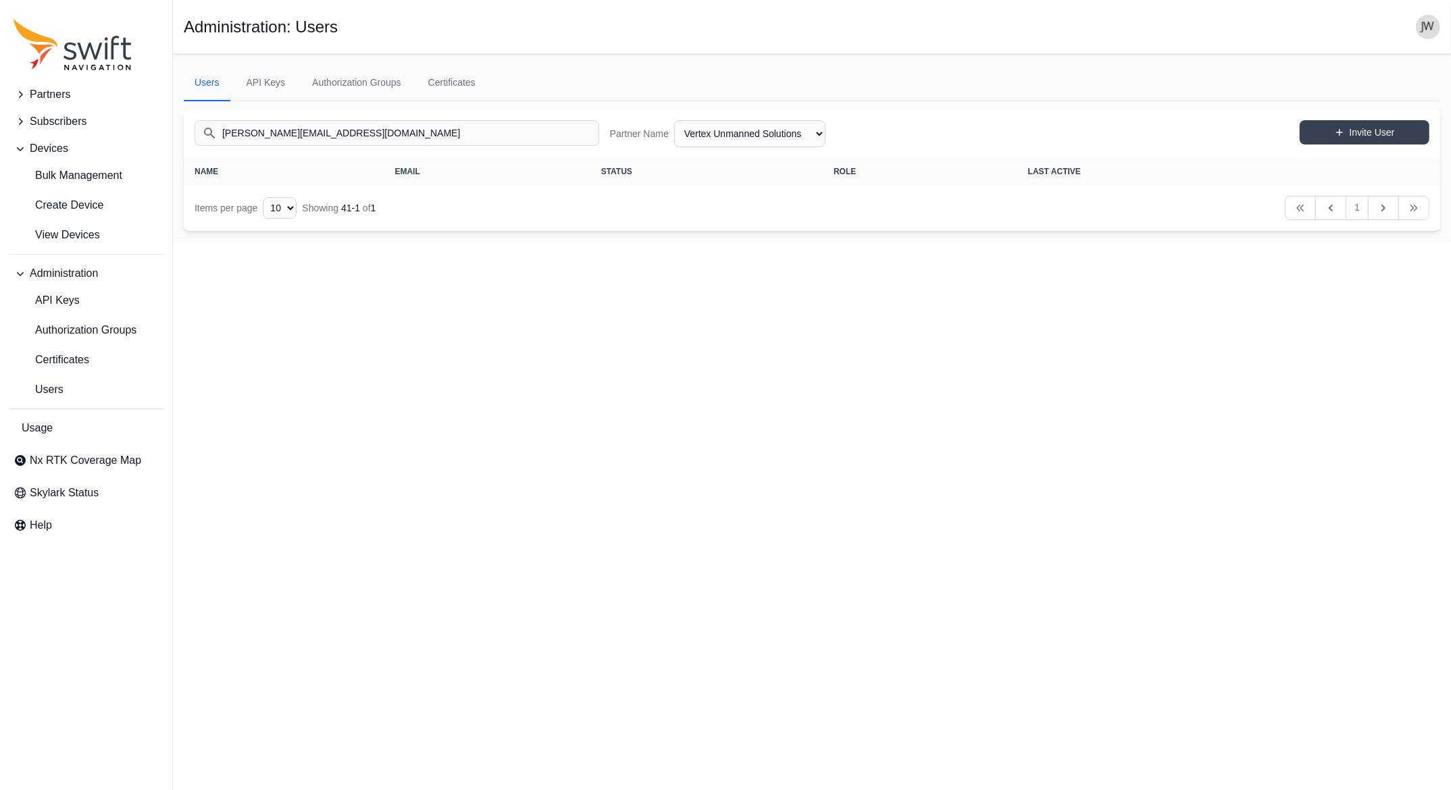
click at [61, 92] on span "Partners" at bounding box center [50, 94] width 41 height 16
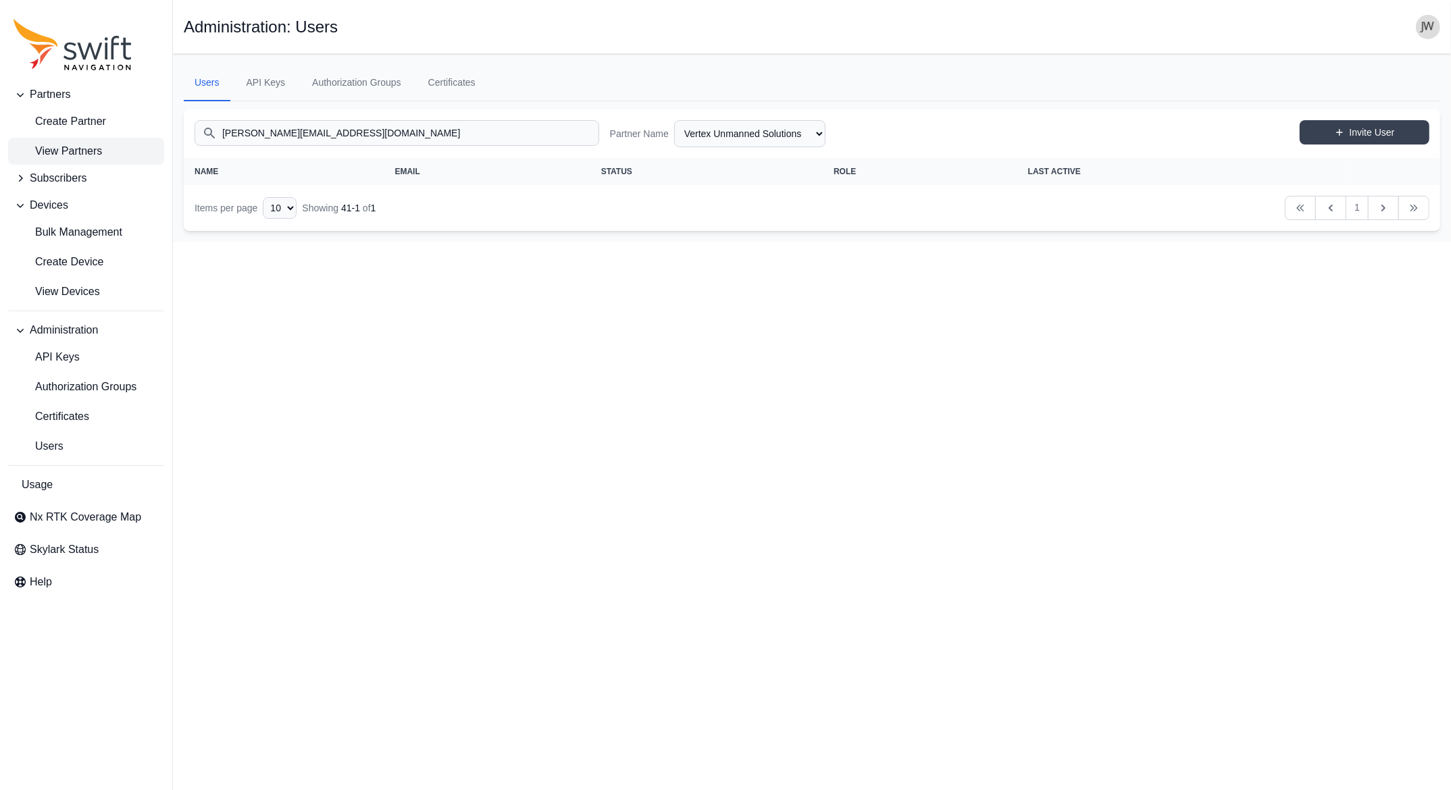
click at [45, 151] on span "View Partners" at bounding box center [58, 151] width 88 height 16
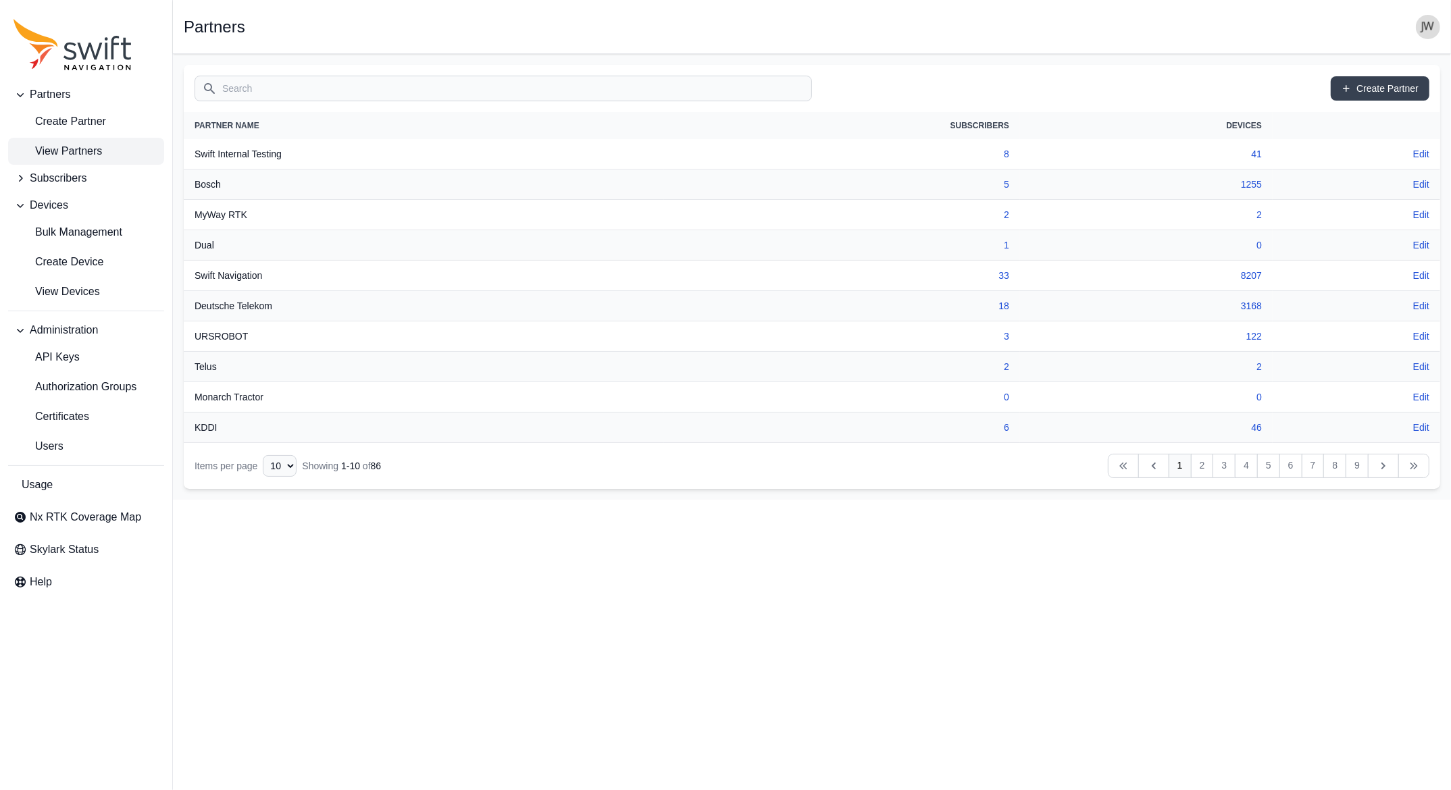
click at [267, 90] on input "Search" at bounding box center [503, 89] width 617 height 26
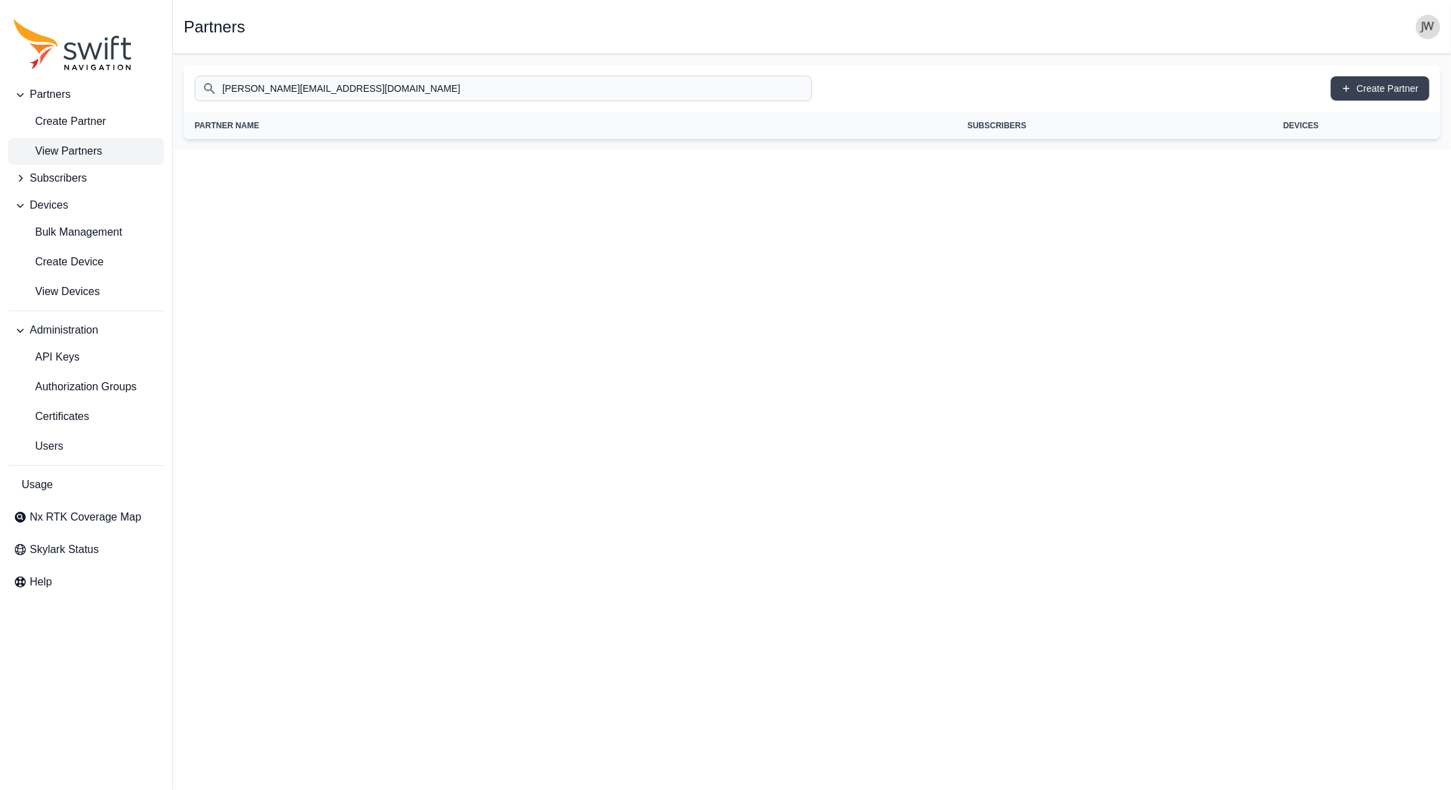
type input "[PERSON_NAME][EMAIL_ADDRESS][DOMAIN_NAME]"
click at [93, 151] on span "View Partners" at bounding box center [58, 151] width 88 height 16
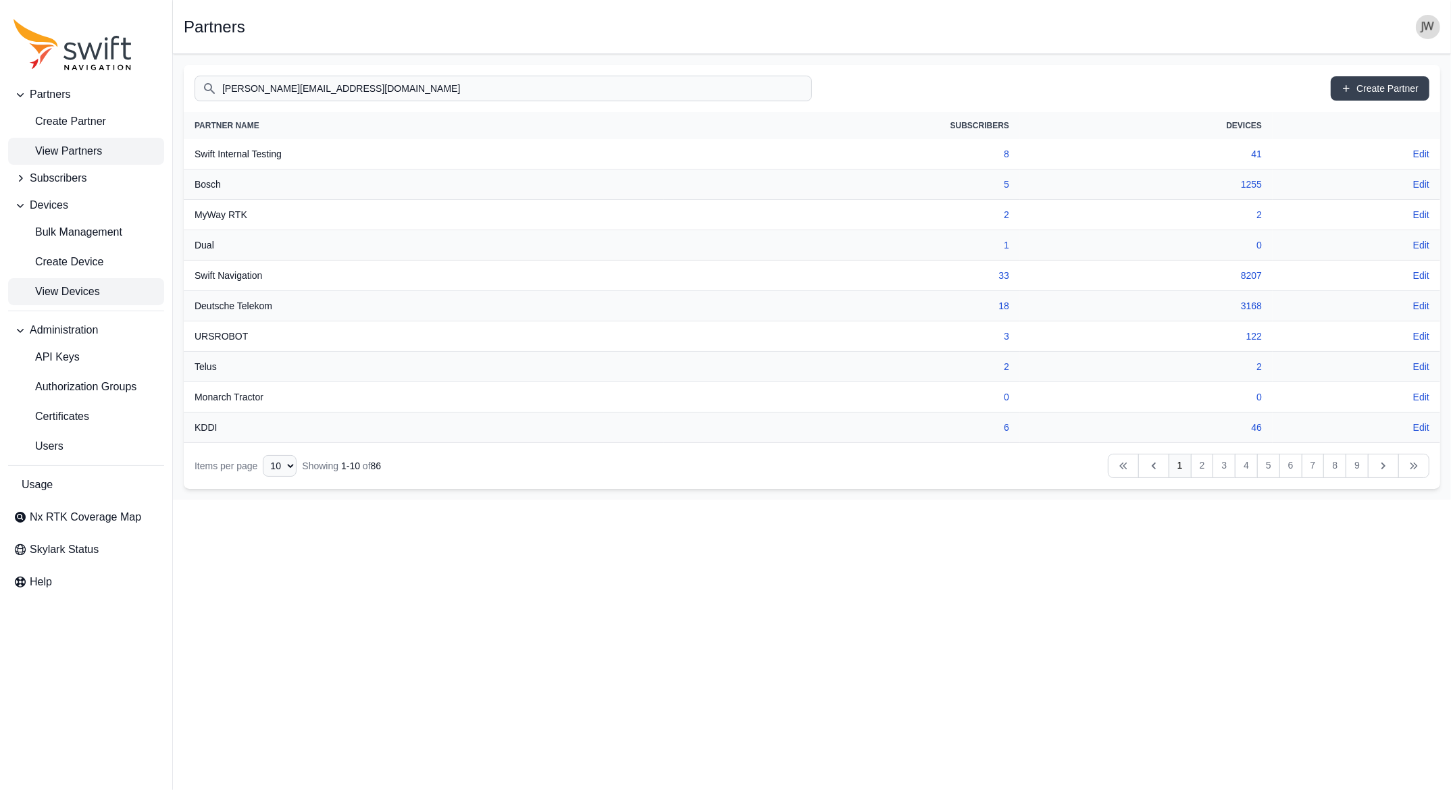
click at [76, 296] on span "View Devices" at bounding box center [57, 292] width 86 height 16
select select
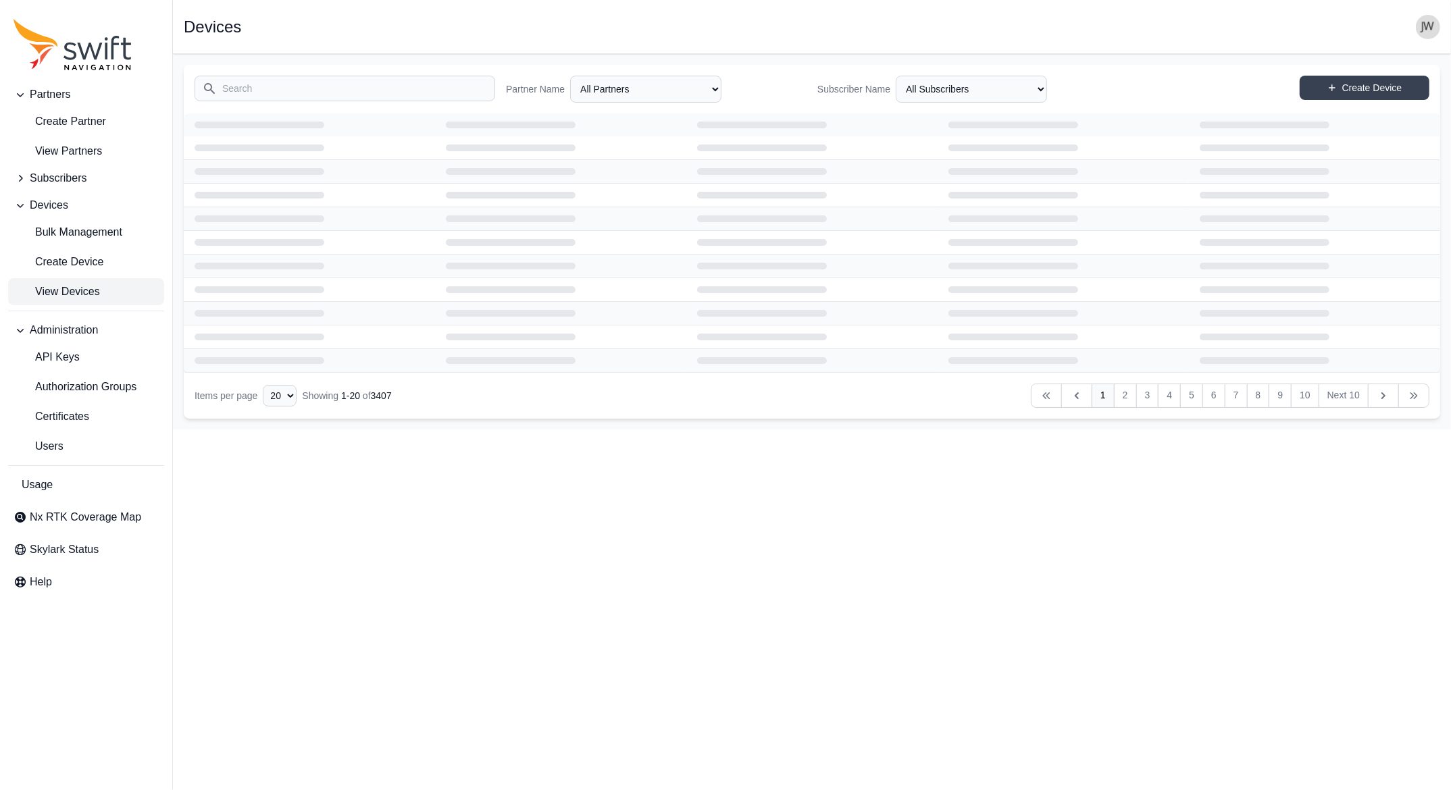
click at [276, 88] on input "Search" at bounding box center [345, 89] width 301 height 26
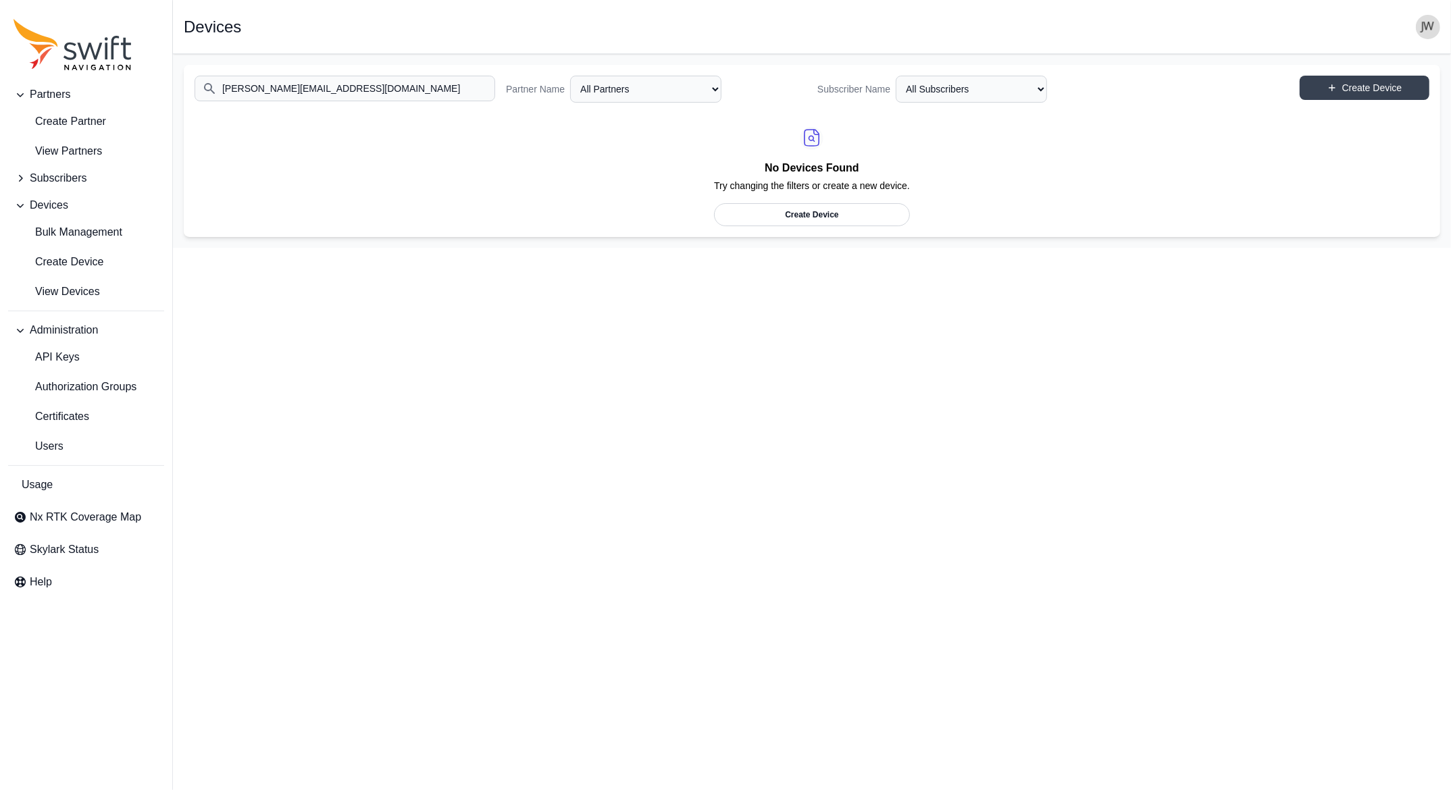
type input "[PERSON_NAME][EMAIL_ADDRESS][DOMAIN_NAME]"
click at [570, 76] on select "All Partners AlpsAlpine Asensing Bad Elf Bench Mark Equipment & Supplies Inc. B…" at bounding box center [645, 89] width 151 height 27
click at [57, 154] on span "View Partners" at bounding box center [58, 151] width 88 height 16
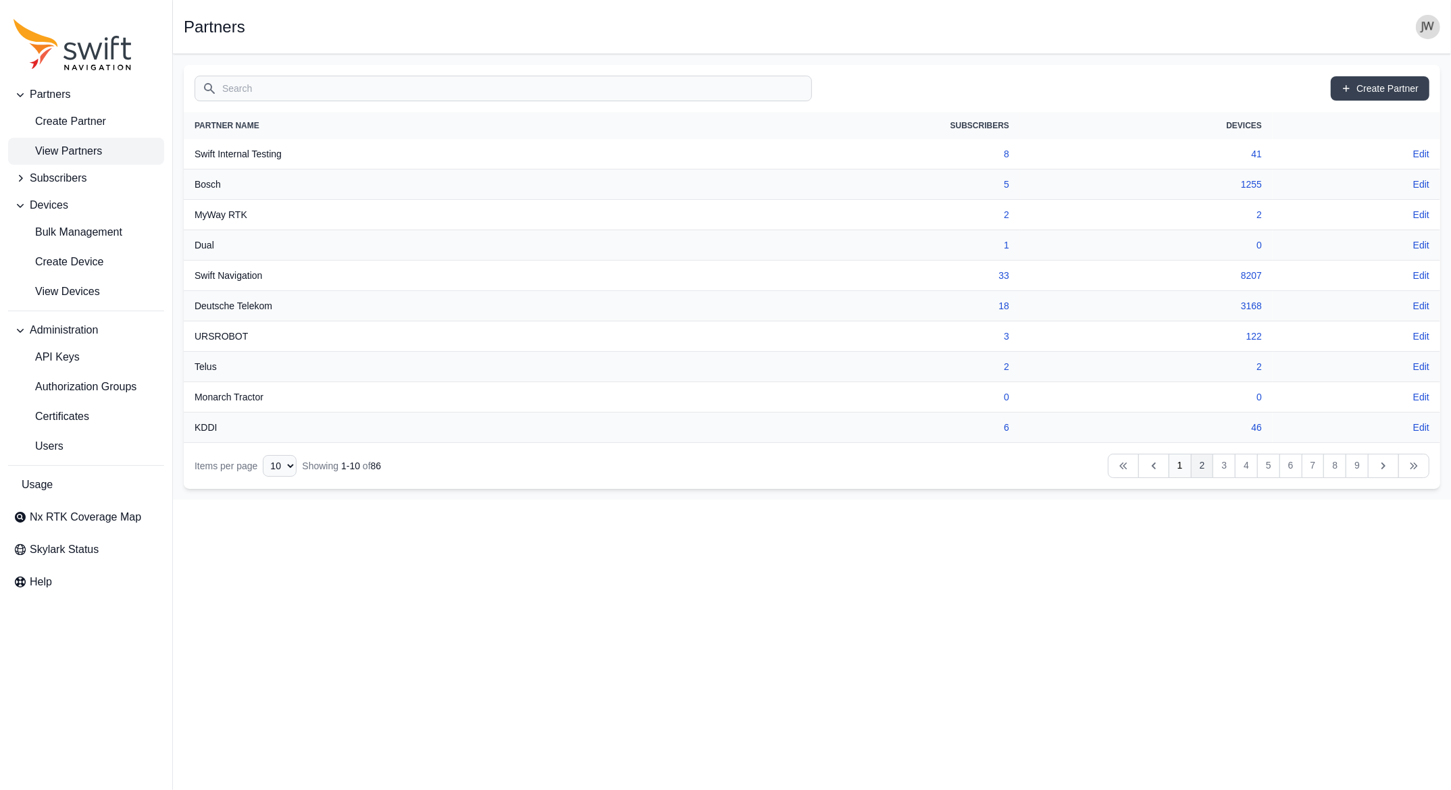
click at [1196, 467] on link "2" at bounding box center [1202, 466] width 23 height 24
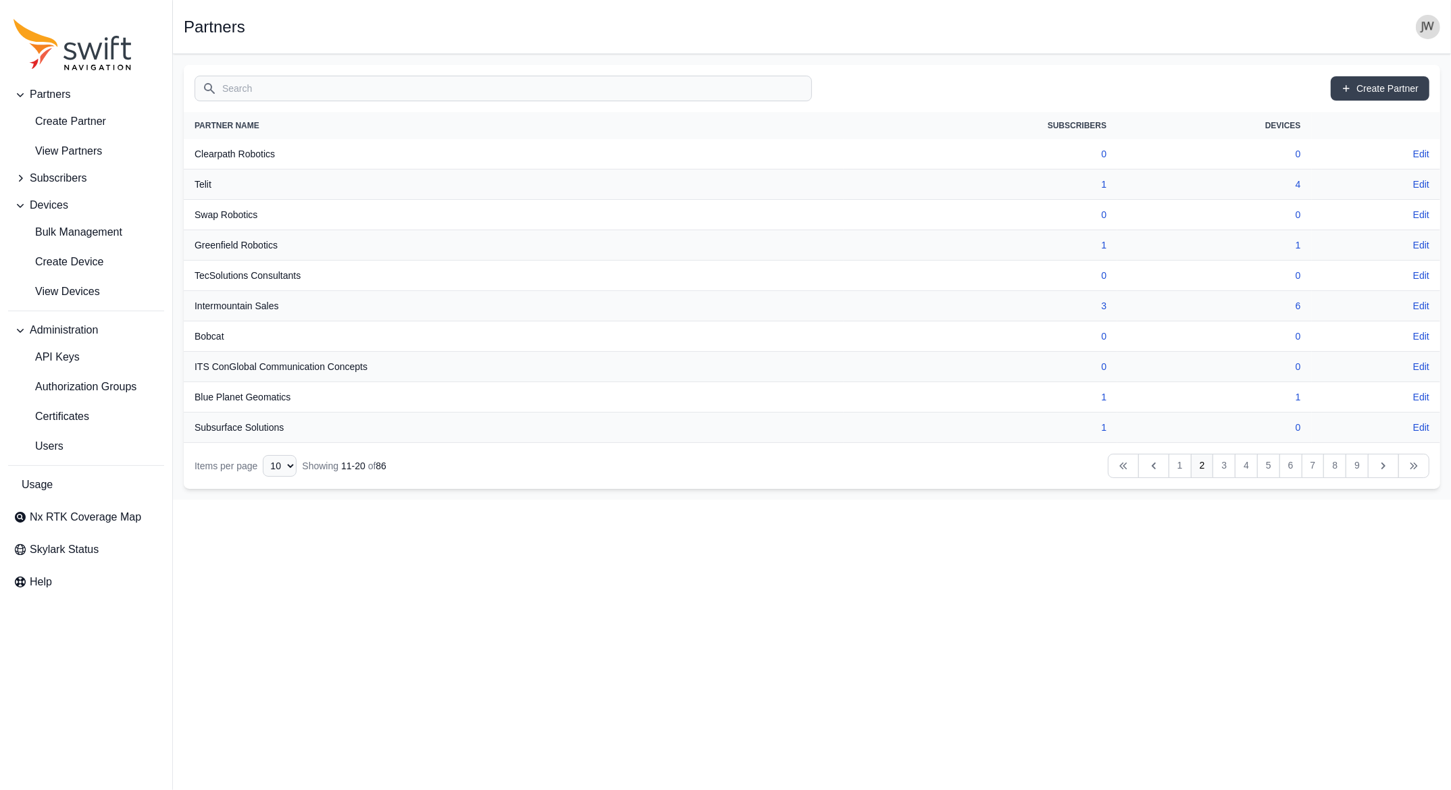
click at [421, 89] on input "Search" at bounding box center [503, 89] width 617 height 26
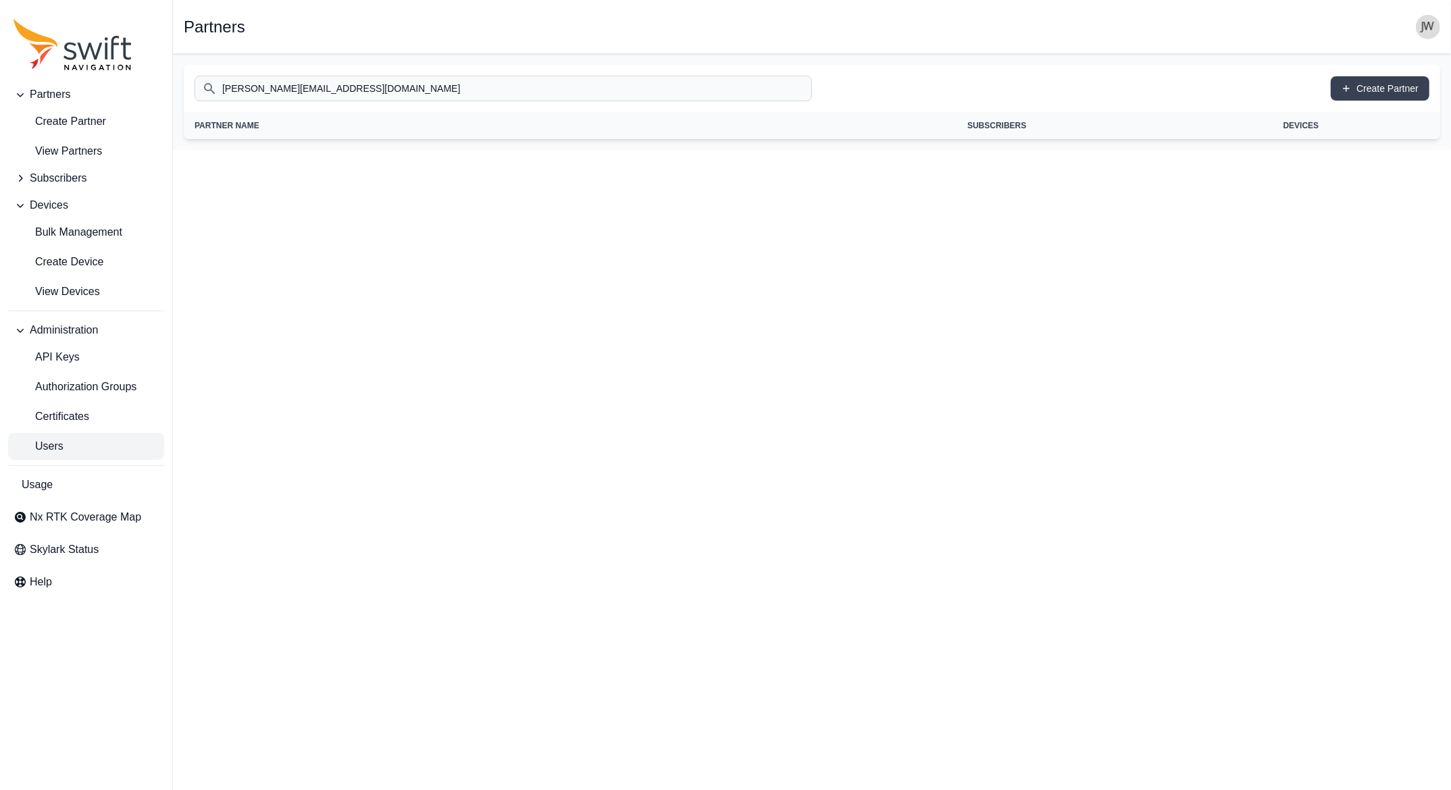
type input "[PERSON_NAME][EMAIL_ADDRESS][DOMAIN_NAME]"
click at [49, 446] on span "Users" at bounding box center [39, 446] width 50 height 16
select select "ab3272ce-40d0-4c94-a524-96a758ab755c"
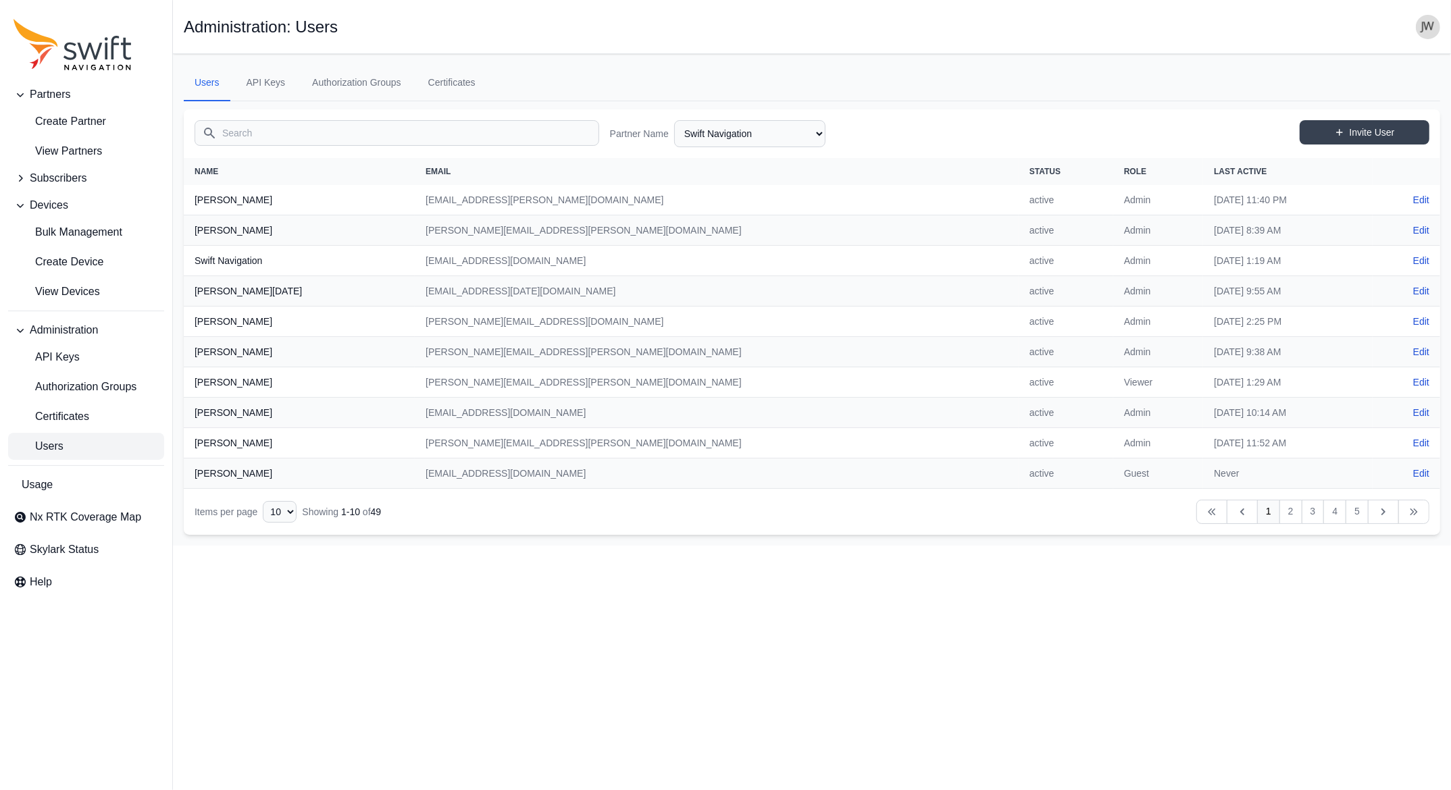
click at [344, 137] on input "Search" at bounding box center [397, 133] width 405 height 26
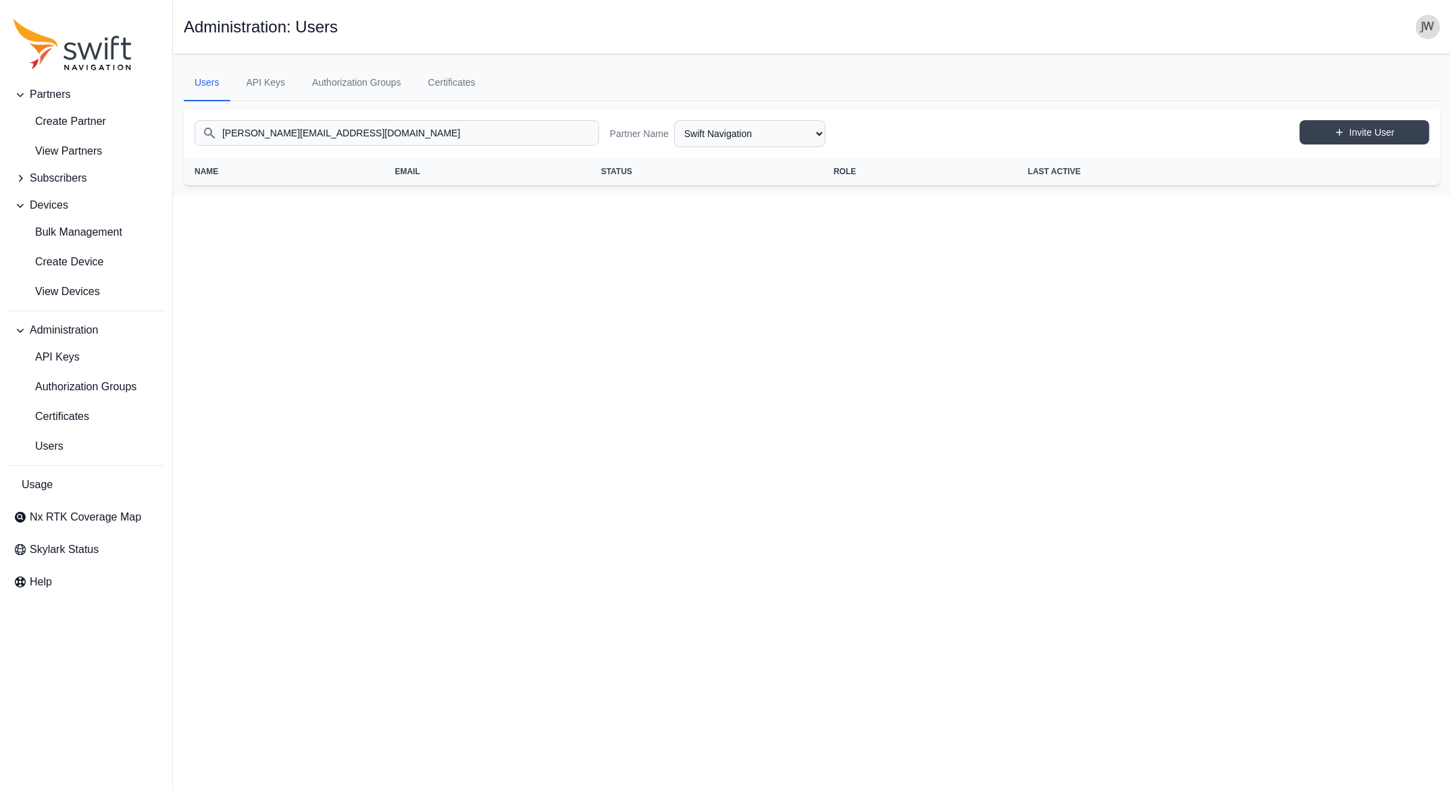
type input "[PERSON_NAME][EMAIL_ADDRESS][DOMAIN_NAME]"
click at [674, 120] on select "AlpsAlpine Asensing Bad Elf Bench Mark Equipment & Supplies Inc. Benchmark Tool…" at bounding box center [749, 133] width 151 height 27
click option "MRZ Solutions" at bounding box center [0, 0] width 0 height 0
select select "00c9b4e0-2a31-4269-8422-2b6f2d5bb8eb"
click at [1345, 132] on link "Invite User" at bounding box center [1365, 132] width 130 height 24
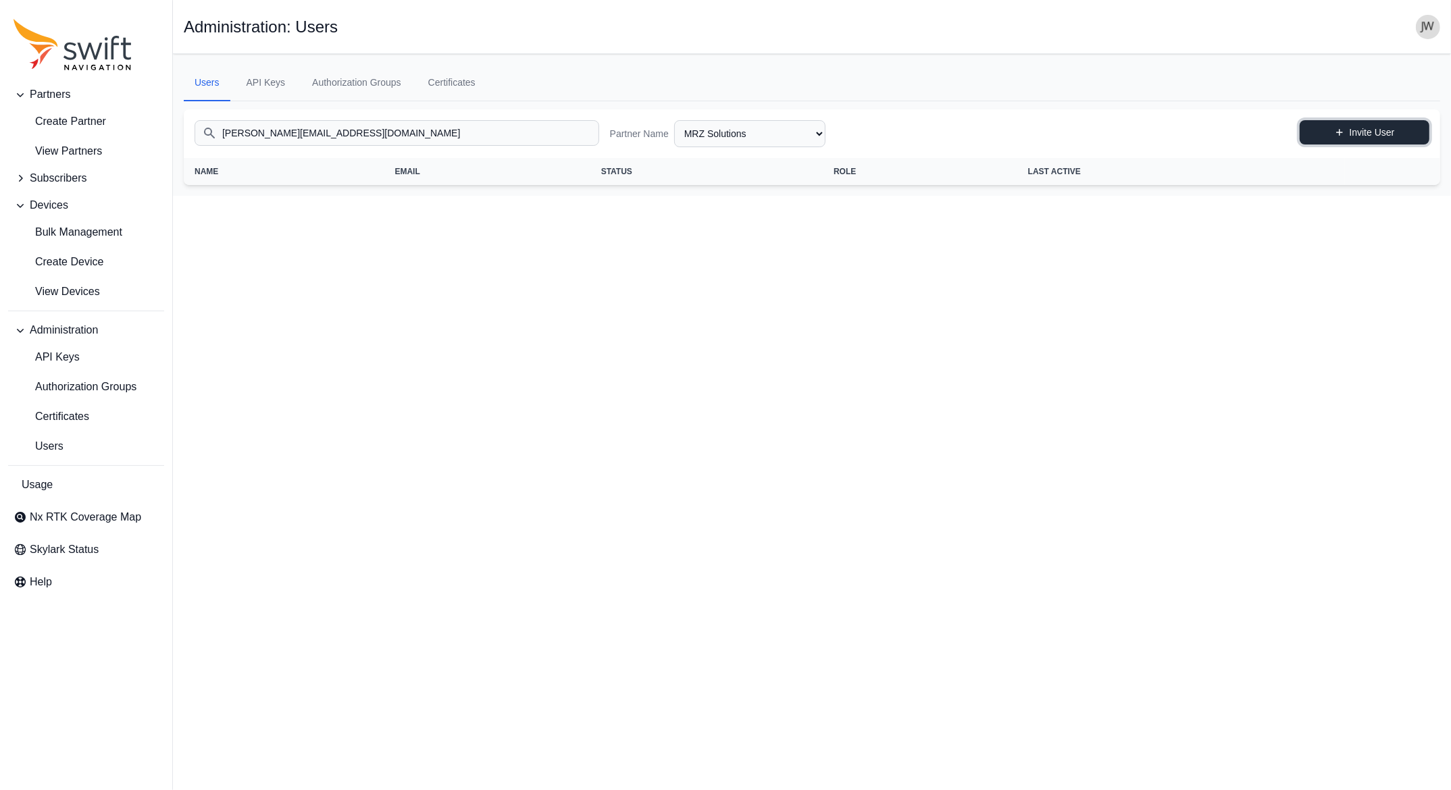
select select "00c9b4e0-2a31-4269-8422-2b6f2d5bb8eb"
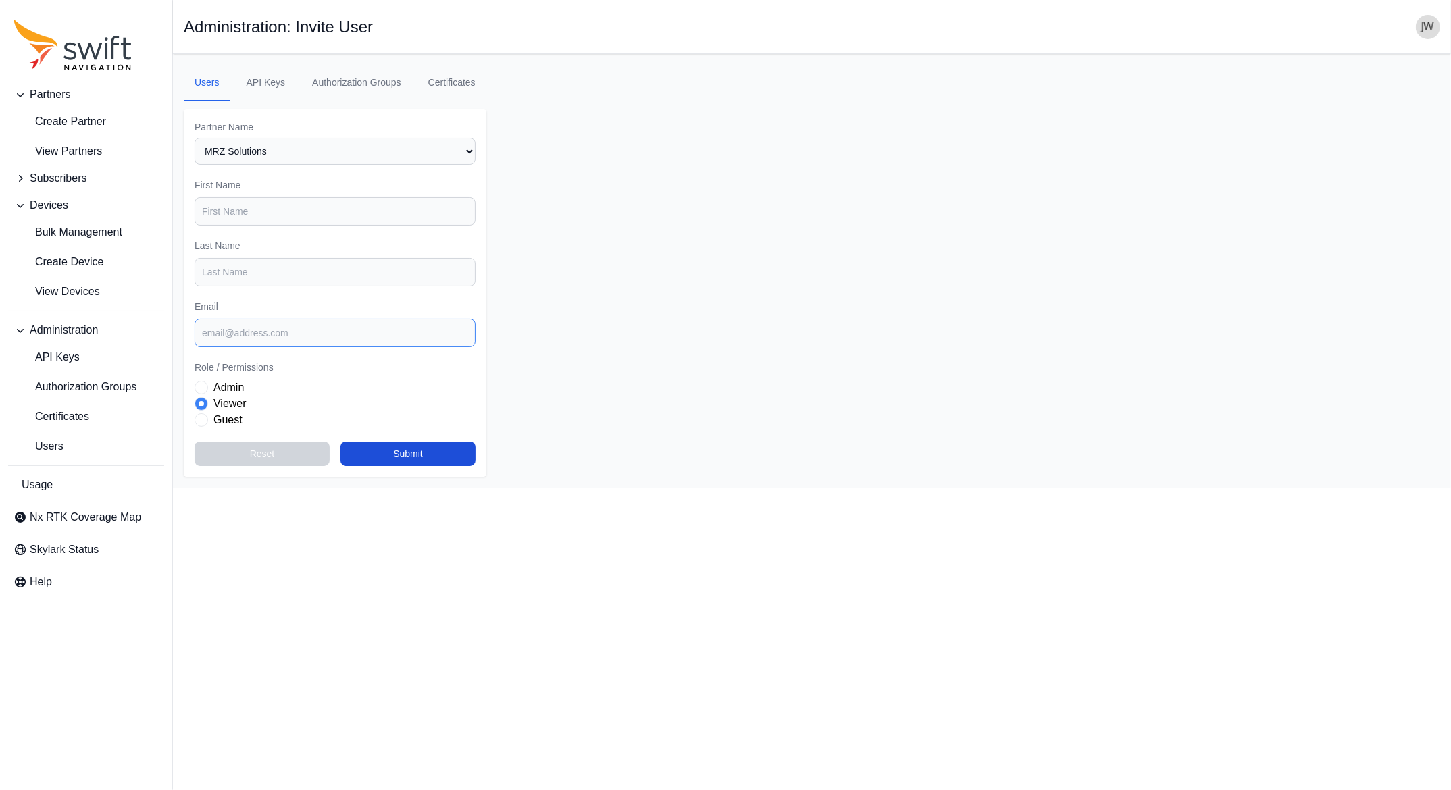
click at [247, 328] on input "Email" at bounding box center [335, 333] width 281 height 28
paste input "[PERSON_NAME][EMAIL_ADDRESS][DOMAIN_NAME]"
type input "[PERSON_NAME][EMAIL_ADDRESS][DOMAIN_NAME]"
click at [242, 207] on input "First Name" at bounding box center [335, 211] width 281 height 28
type input "[PERSON_NAME]"
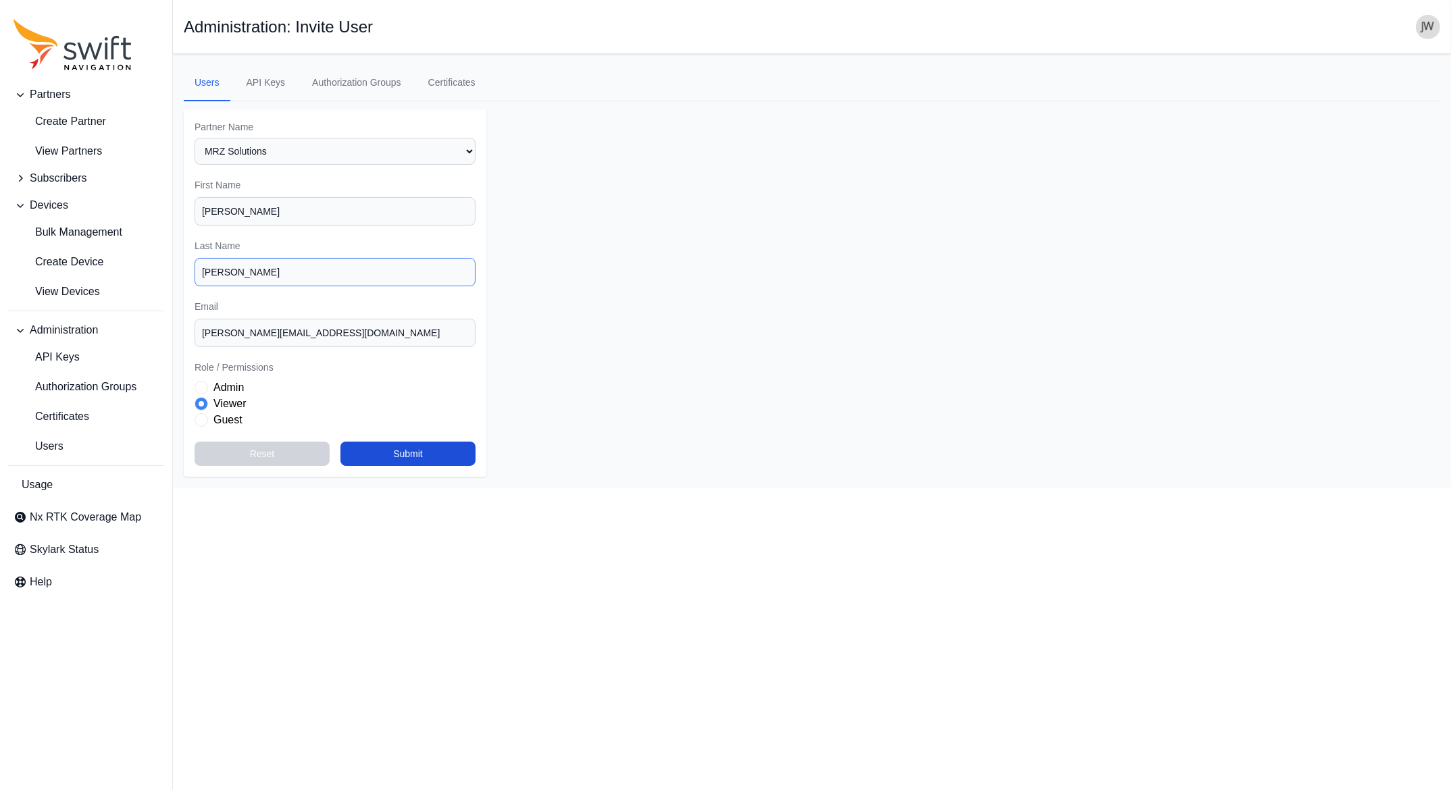
type input "[PERSON_NAME]"
click at [205, 417] on span "Role" at bounding box center [202, 420] width 14 height 14
click at [387, 455] on button "Submit" at bounding box center [407, 454] width 135 height 24
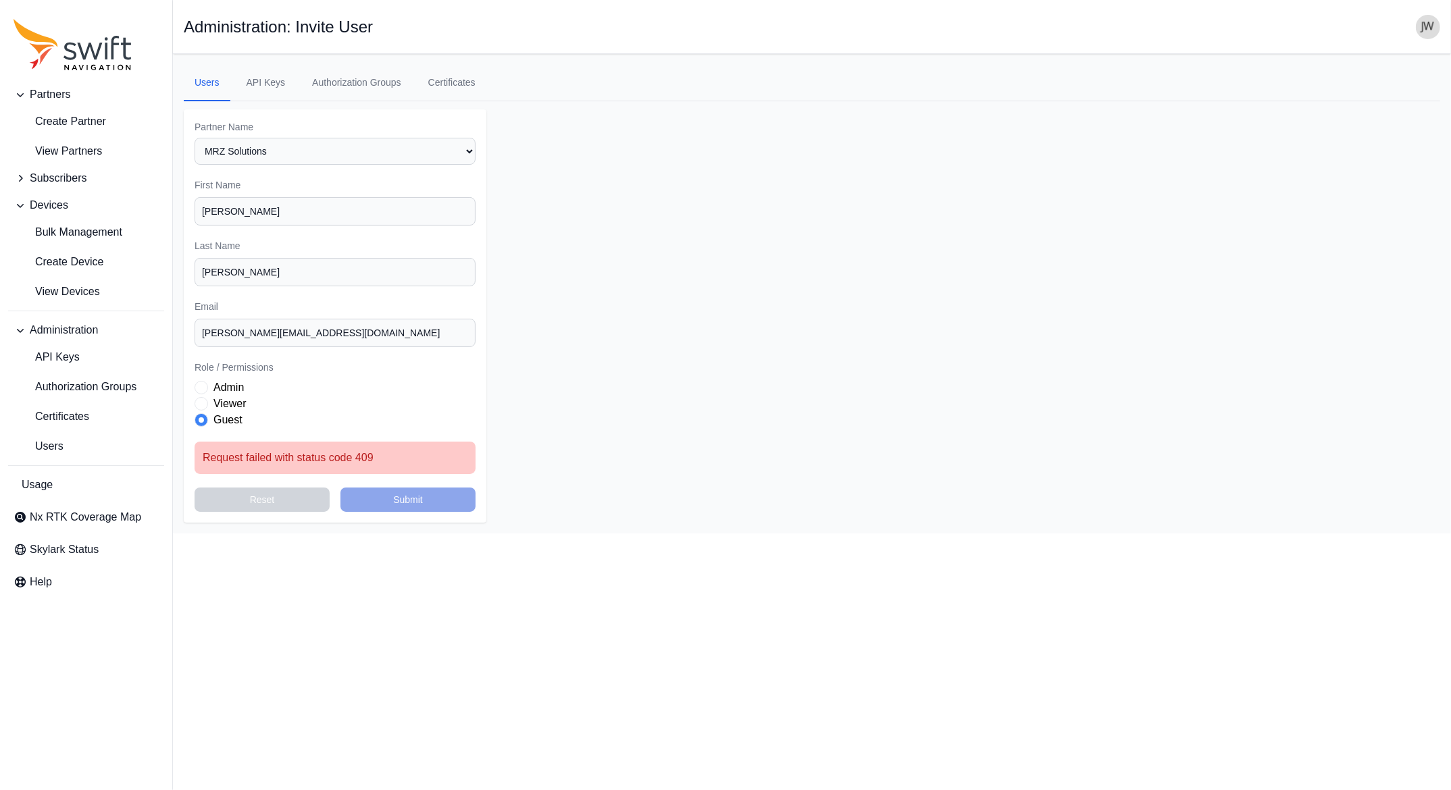
click at [205, 401] on span "Role" at bounding box center [202, 404] width 14 height 14
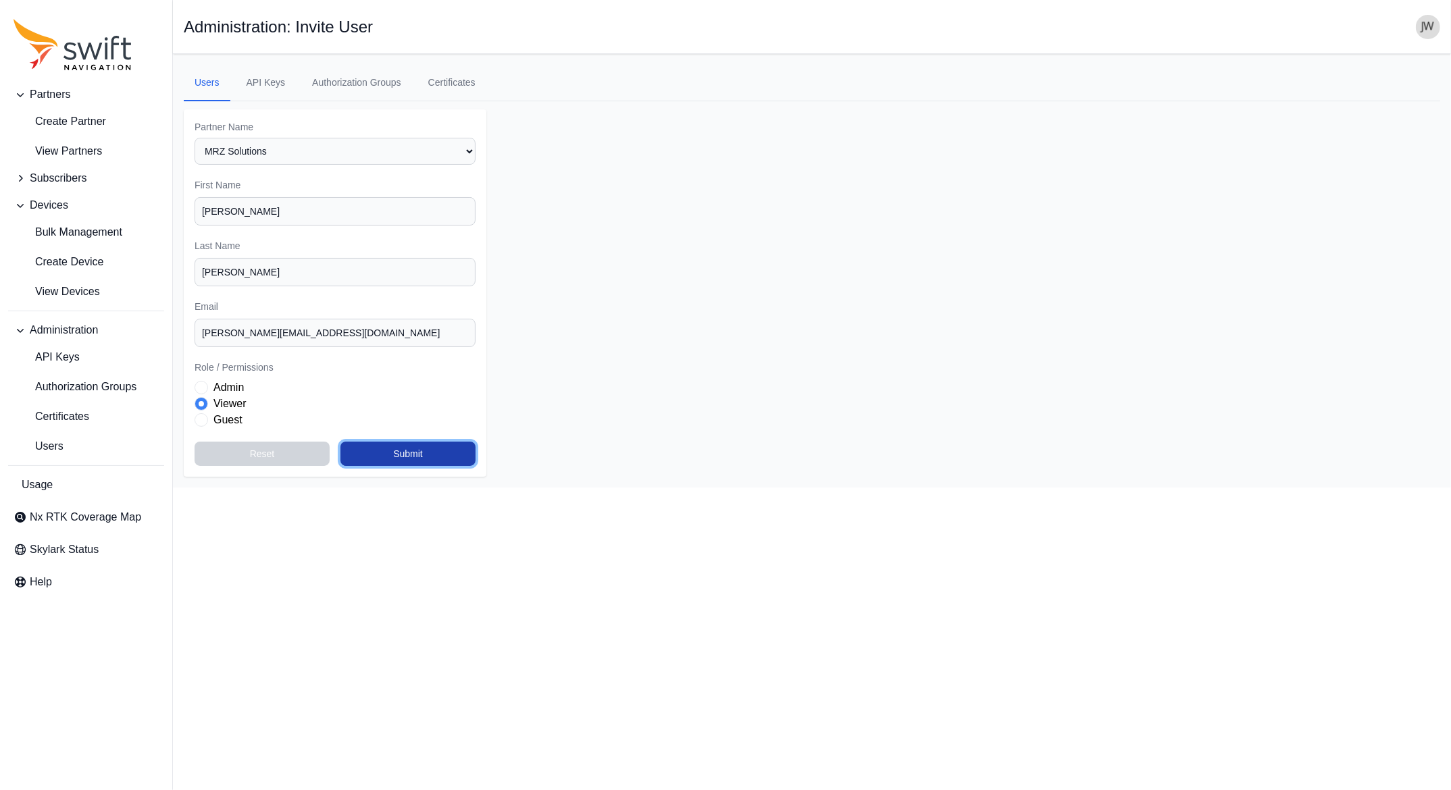
click at [402, 451] on button "Submit" at bounding box center [407, 454] width 135 height 24
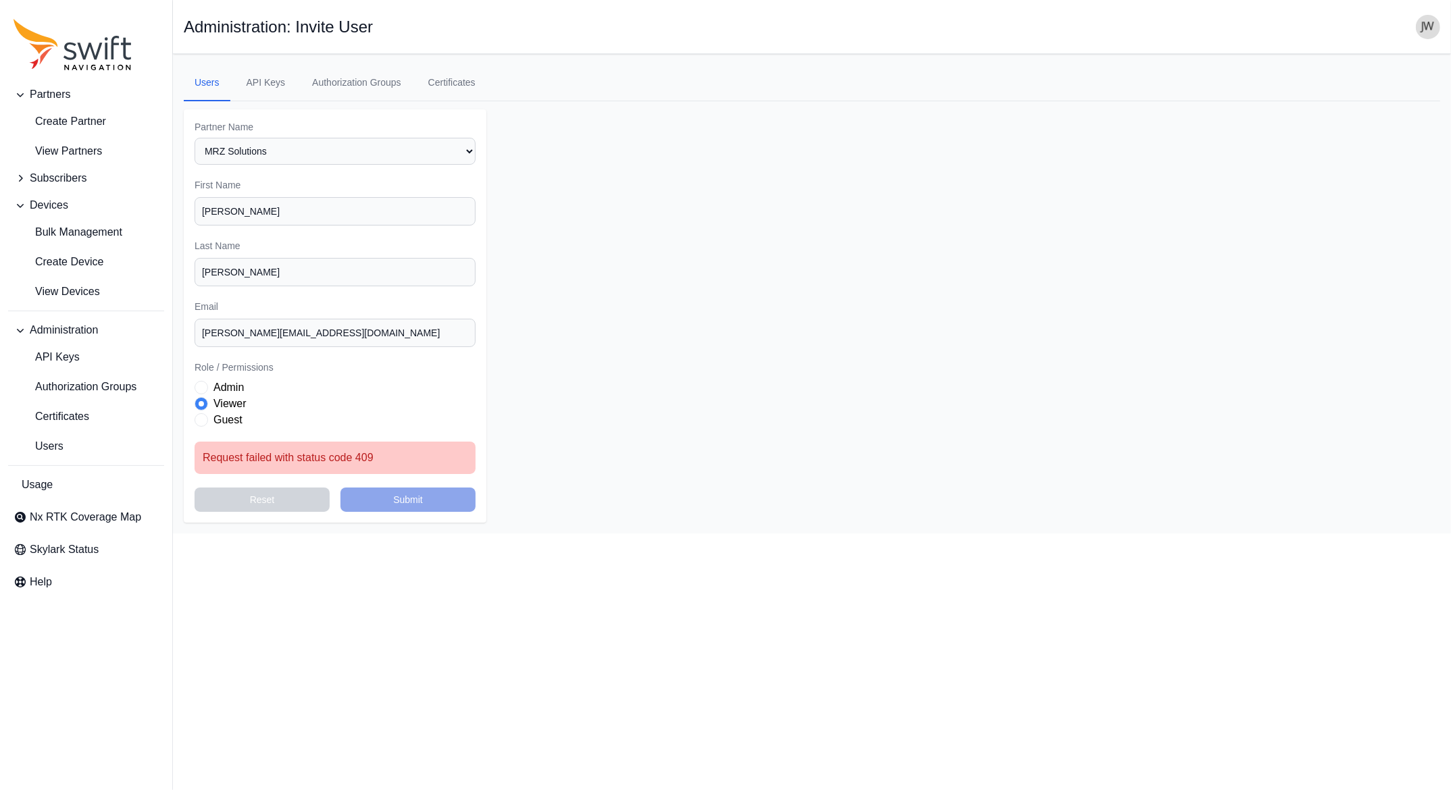
click at [206, 386] on span "Role" at bounding box center [202, 388] width 14 height 14
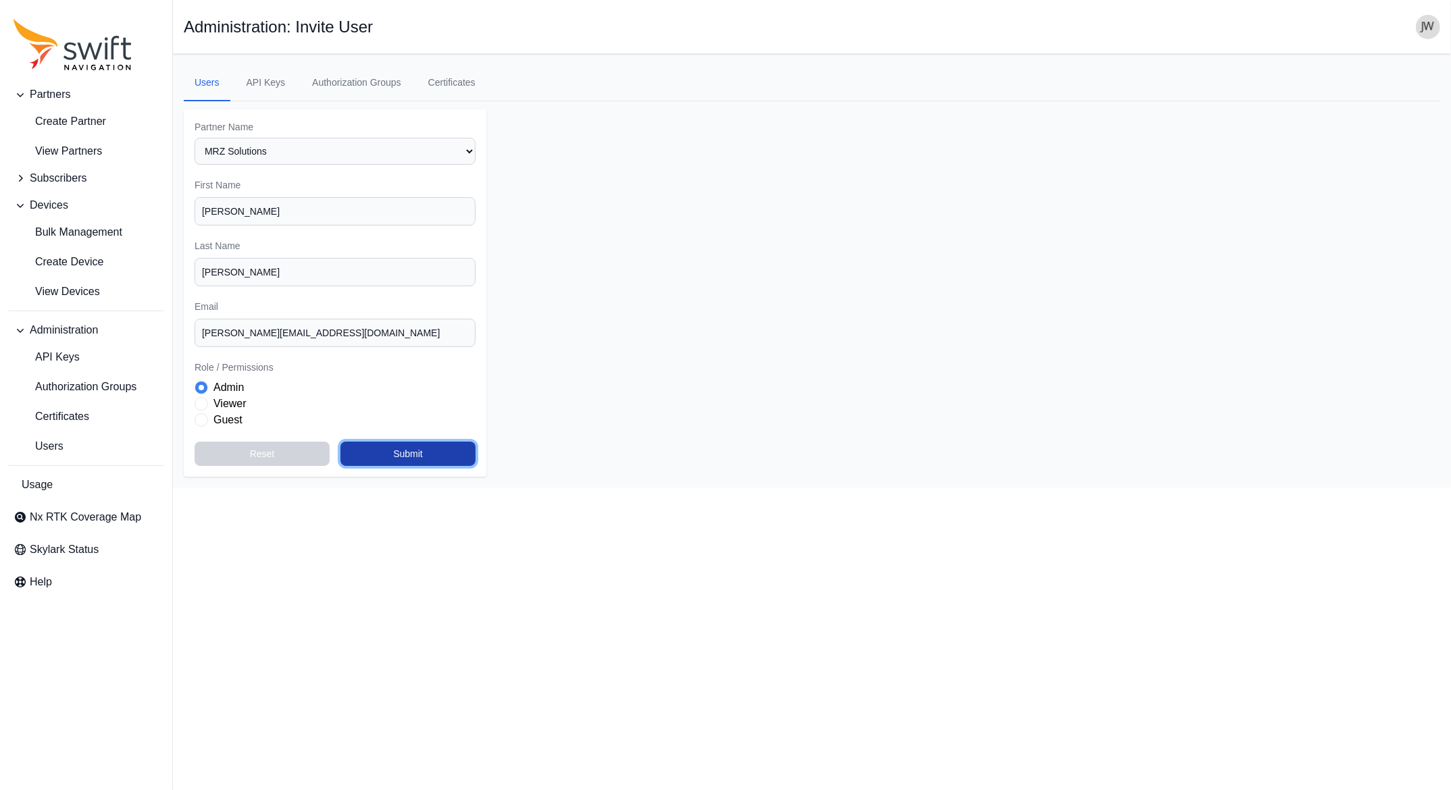
click at [378, 451] on button "Submit" at bounding box center [407, 454] width 135 height 24
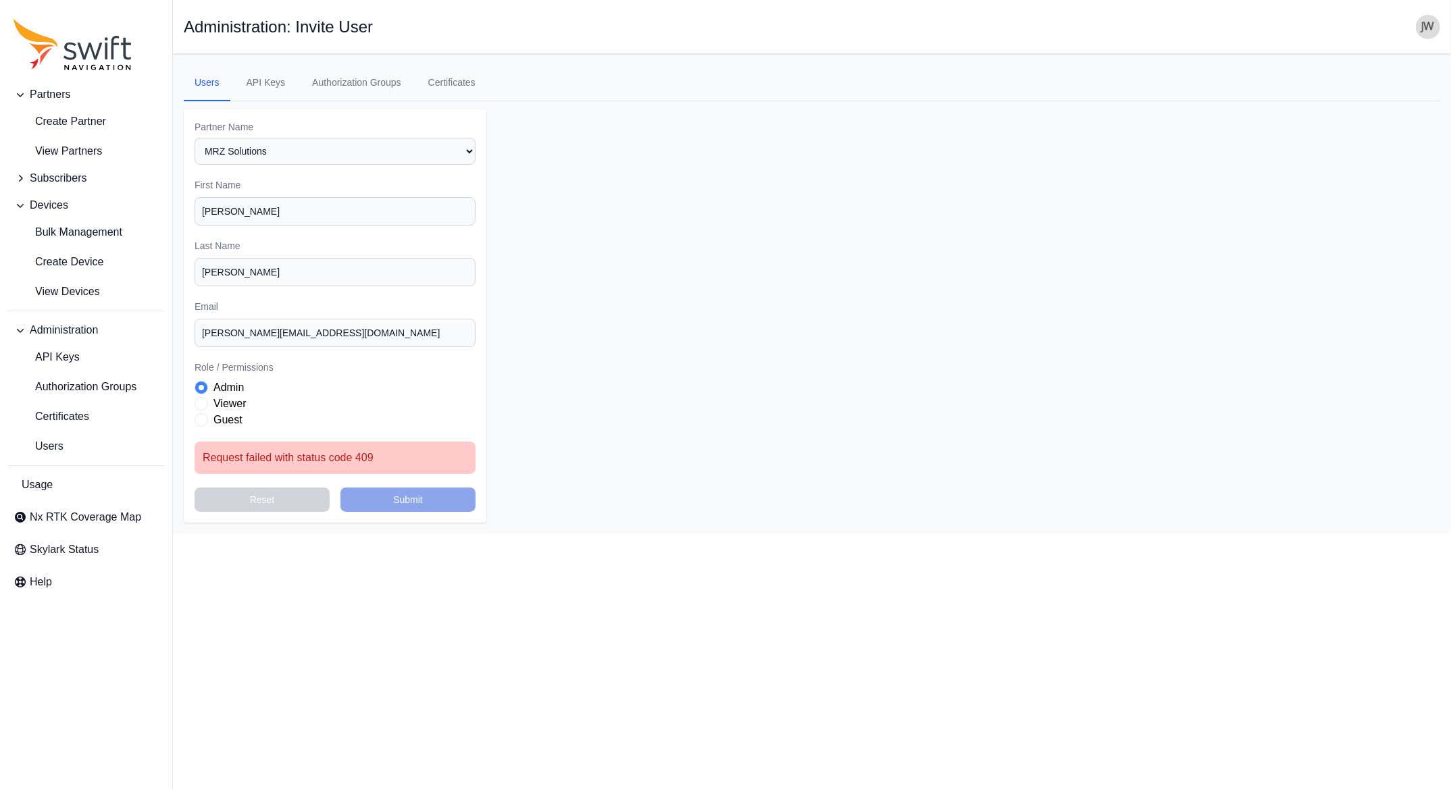
click at [203, 402] on span "Role" at bounding box center [202, 404] width 14 height 14
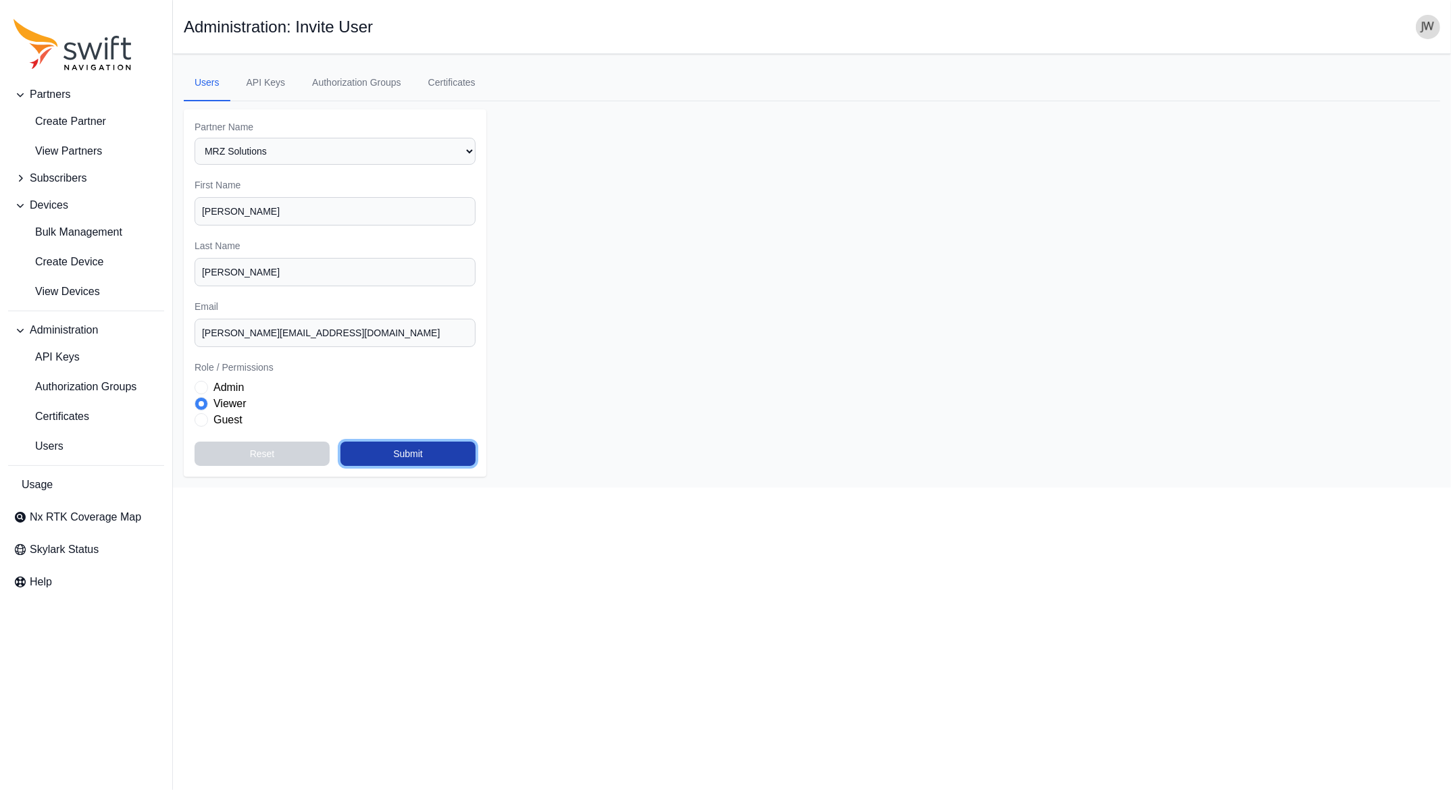
click at [373, 451] on button "Submit" at bounding box center [407, 454] width 135 height 24
